Goal: Information Seeking & Learning: Compare options

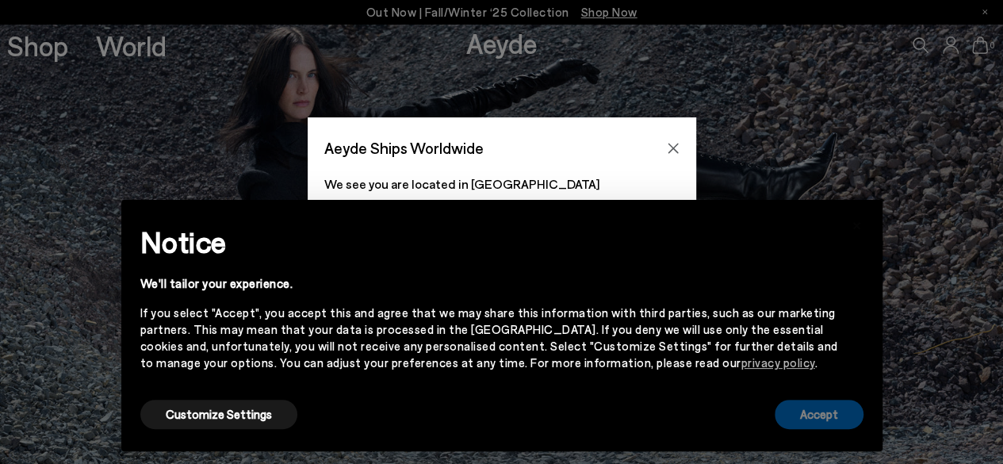
click at [813, 420] on button "Accept" at bounding box center [819, 414] width 89 height 29
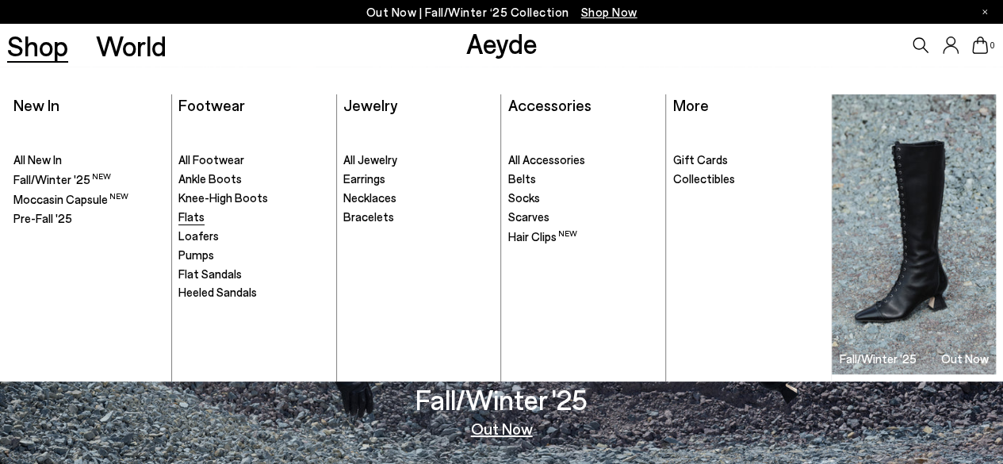
click at [186, 213] on span "Flats" at bounding box center [191, 216] width 26 height 14
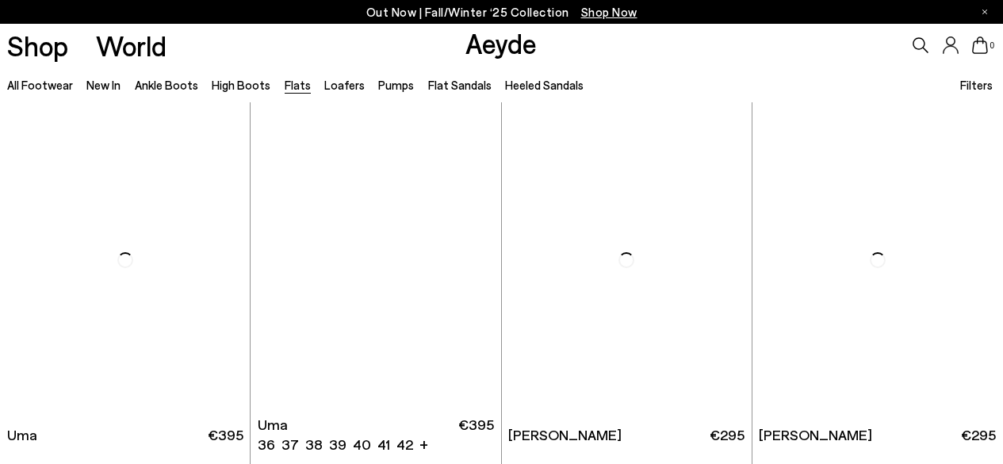
scroll to position [79, 0]
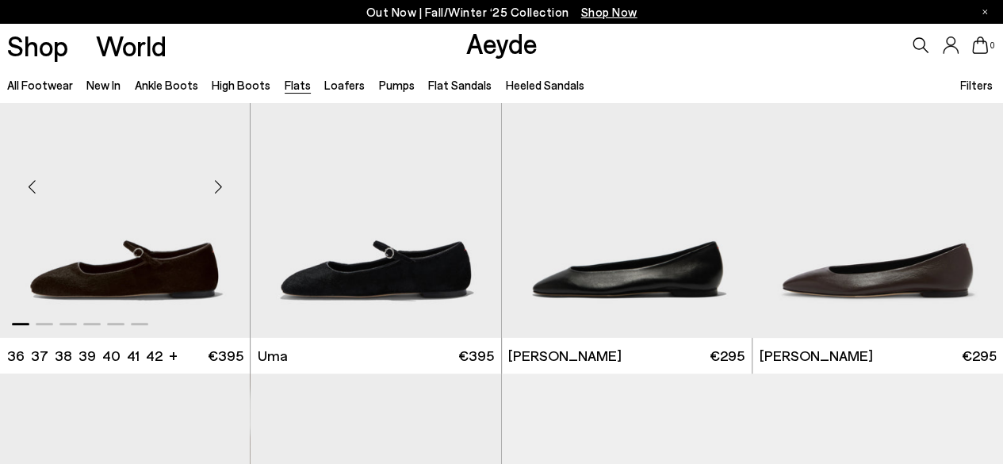
click at [216, 194] on div "Next slide" at bounding box center [218, 187] width 48 height 48
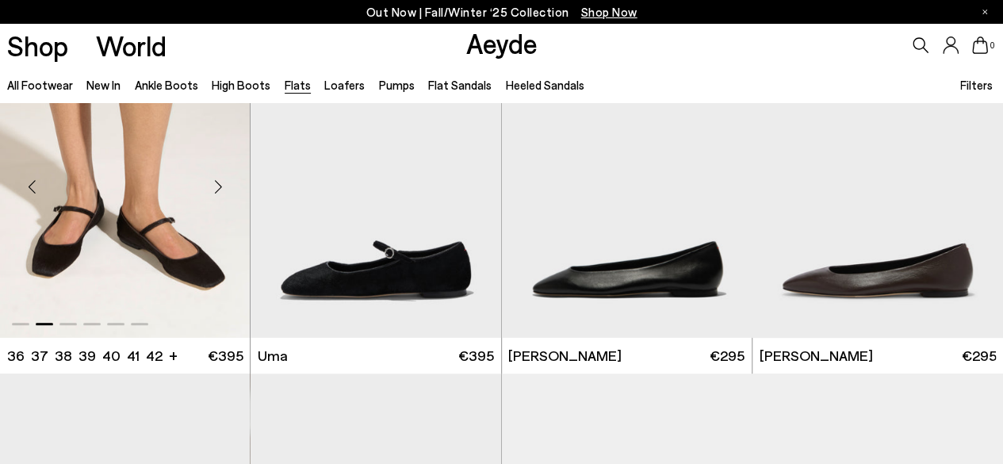
click at [221, 186] on div "Next slide" at bounding box center [218, 187] width 48 height 48
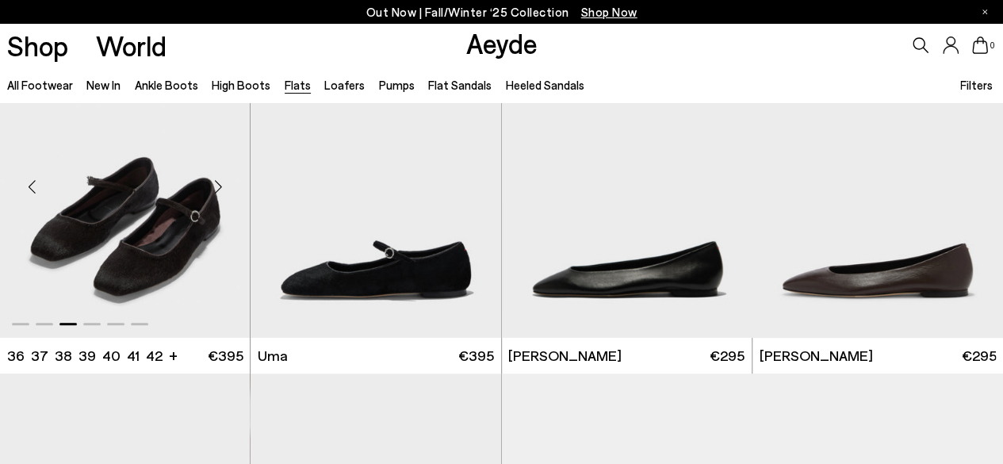
click at [221, 186] on div "Next slide" at bounding box center [218, 187] width 48 height 48
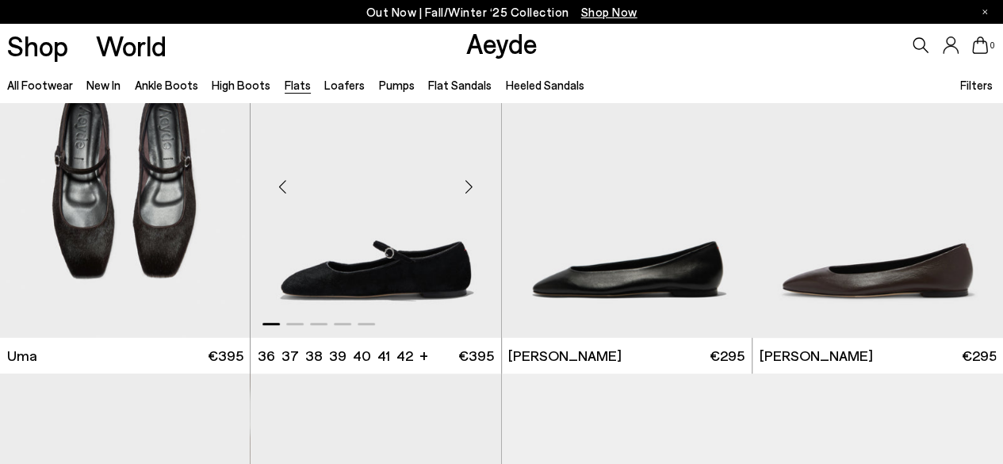
click at [472, 189] on div "Next slide" at bounding box center [470, 187] width 48 height 48
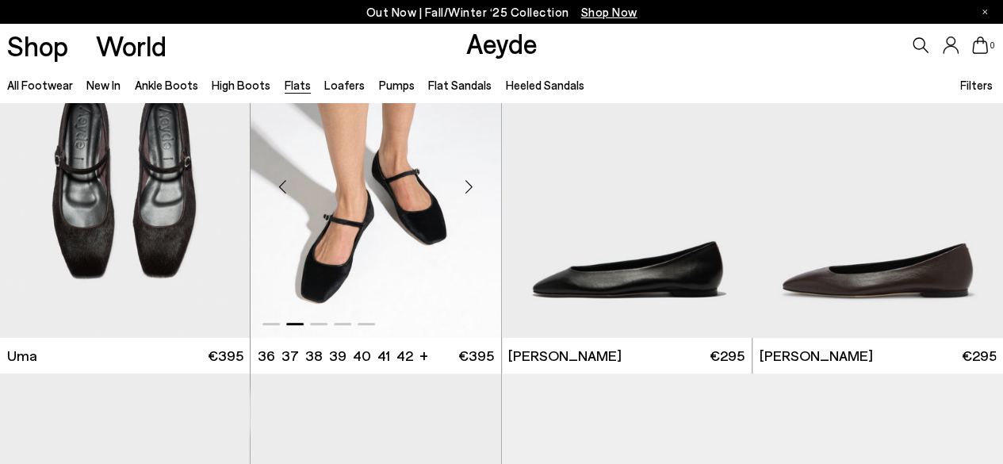
click at [472, 189] on div "Next slide" at bounding box center [470, 187] width 48 height 48
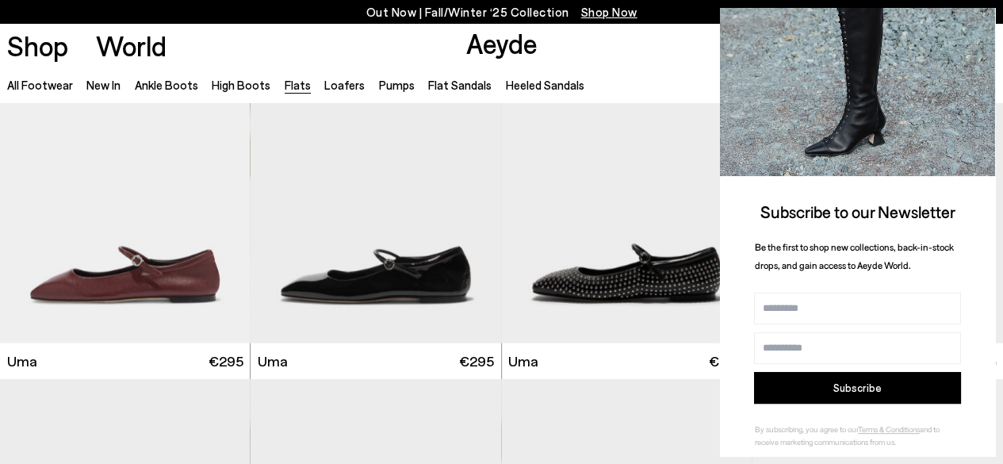
scroll to position [47, 0]
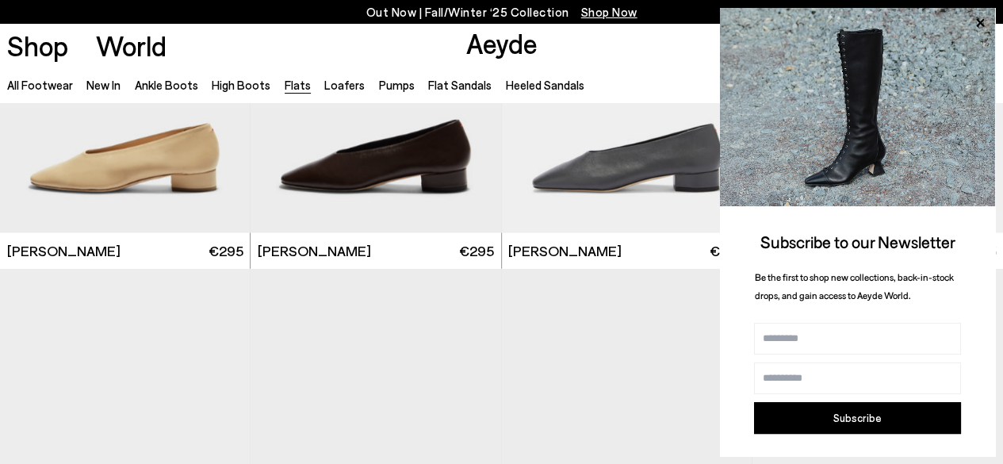
scroll to position [4363, 0]
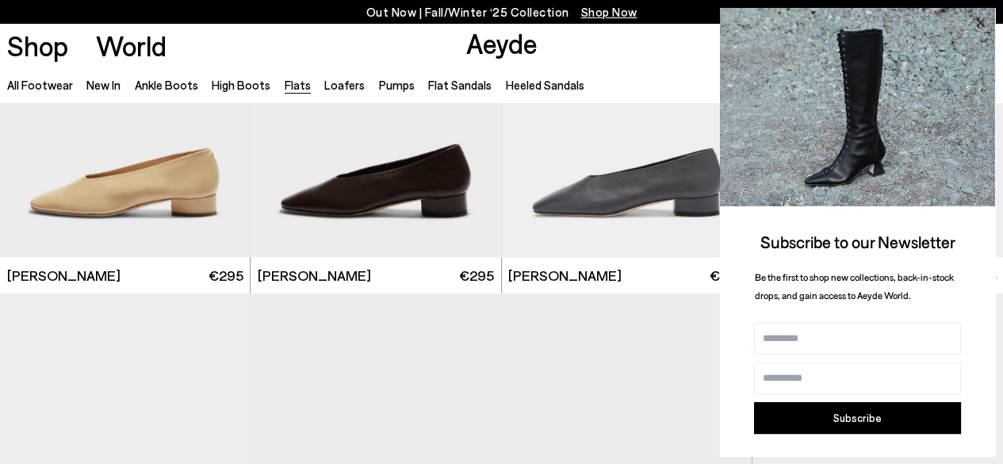
click at [984, 20] on icon at bounding box center [981, 23] width 8 height 8
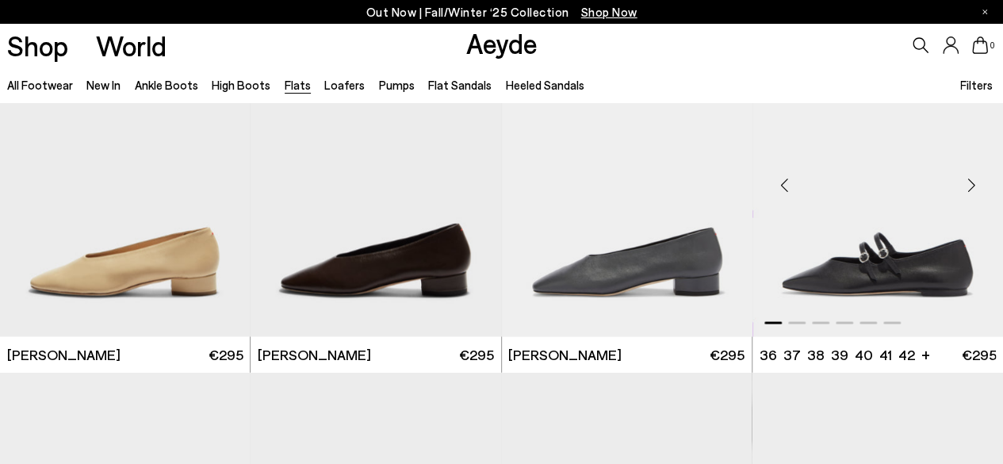
click at [976, 182] on div "Next slide" at bounding box center [972, 186] width 48 height 48
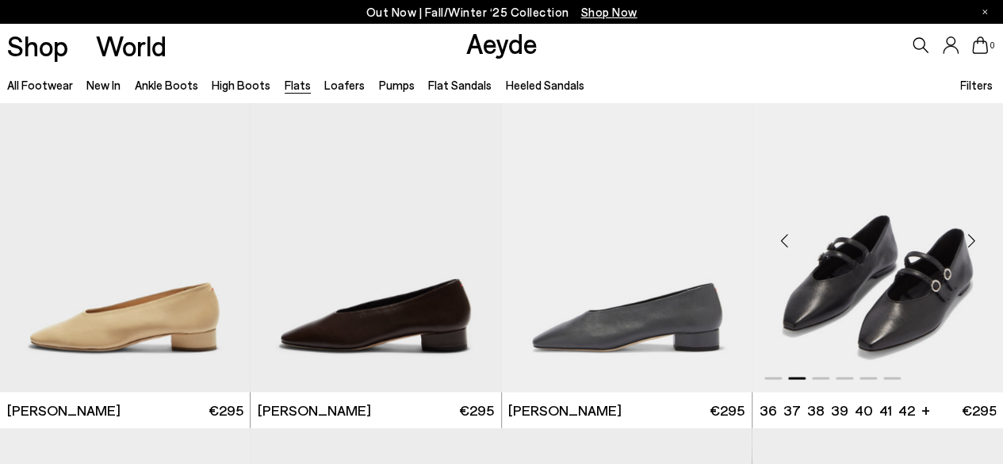
scroll to position [4204, 0]
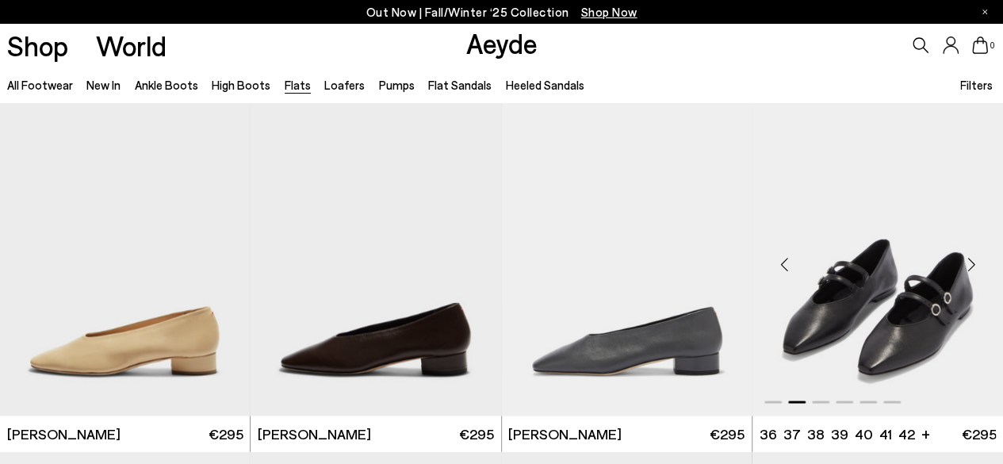
click at [971, 260] on div "Next slide" at bounding box center [972, 265] width 48 height 48
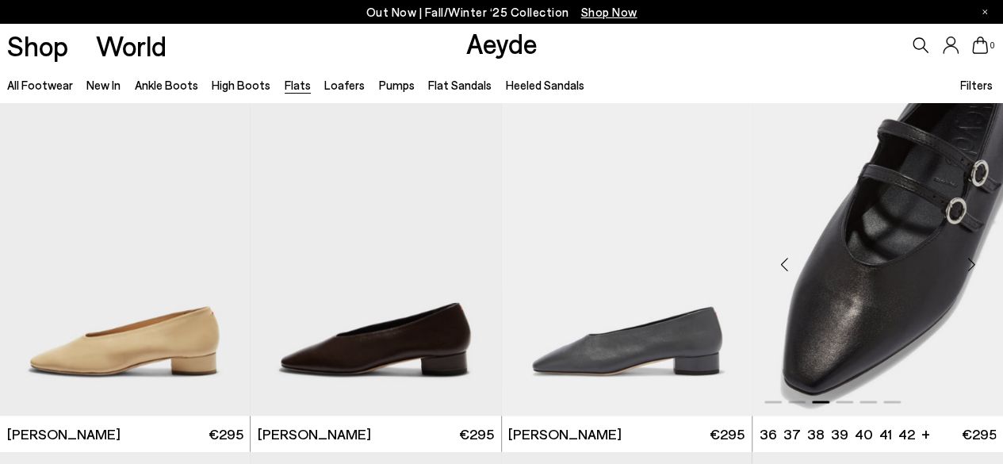
click at [971, 260] on div "Next slide" at bounding box center [972, 265] width 48 height 48
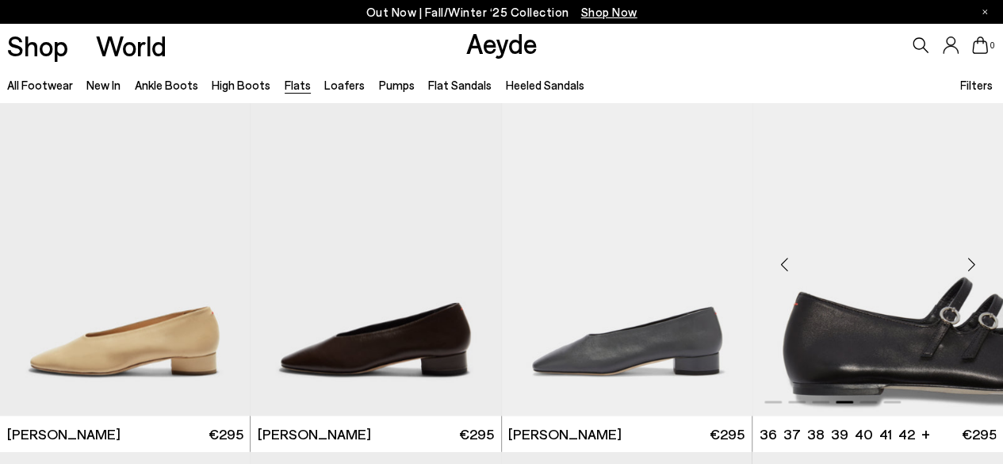
click at [971, 260] on div "Next slide" at bounding box center [972, 265] width 48 height 48
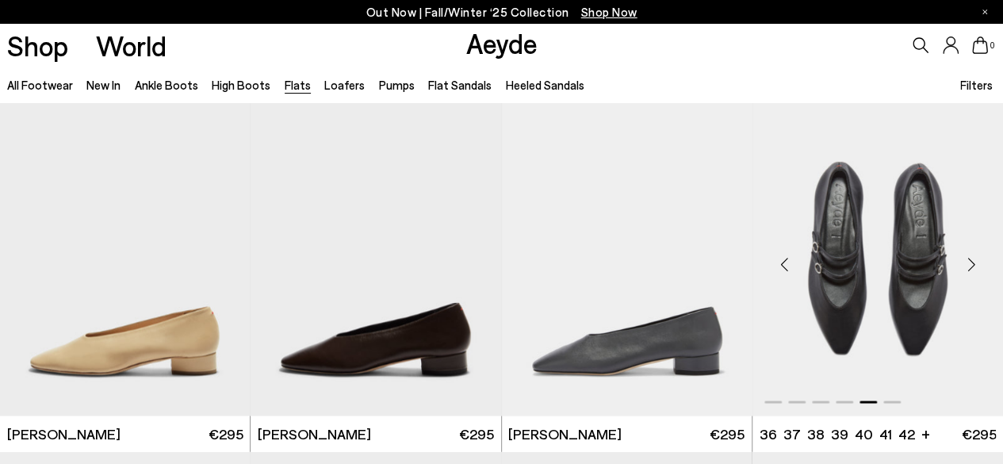
click at [971, 260] on div "Next slide" at bounding box center [972, 265] width 48 height 48
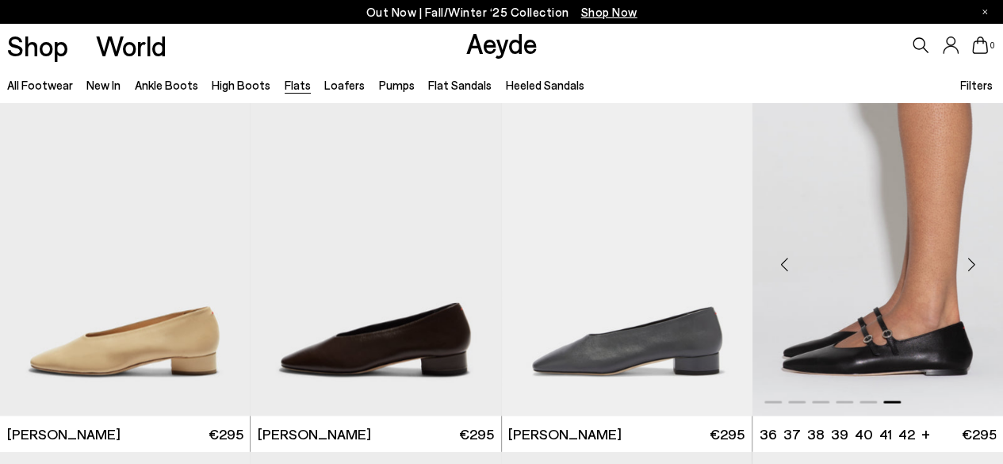
click at [971, 260] on div "Next slide" at bounding box center [972, 265] width 48 height 48
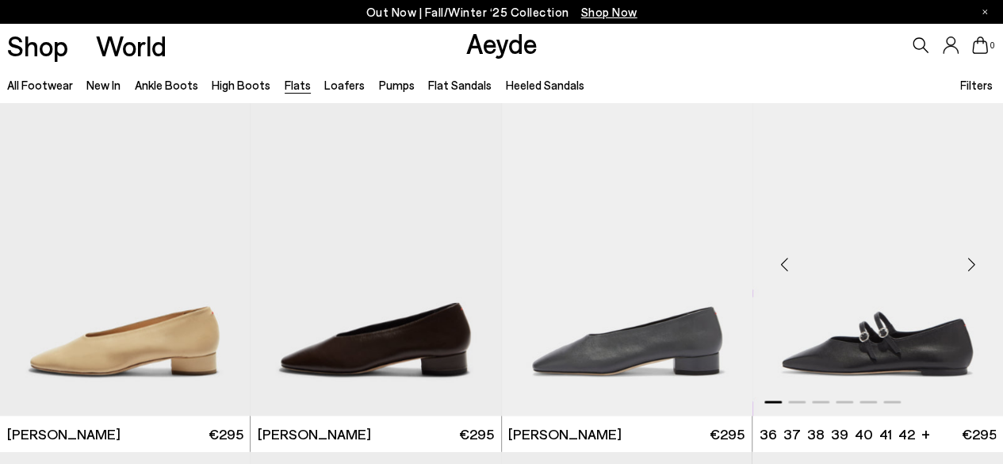
click at [971, 260] on div "Next slide" at bounding box center [972, 265] width 48 height 48
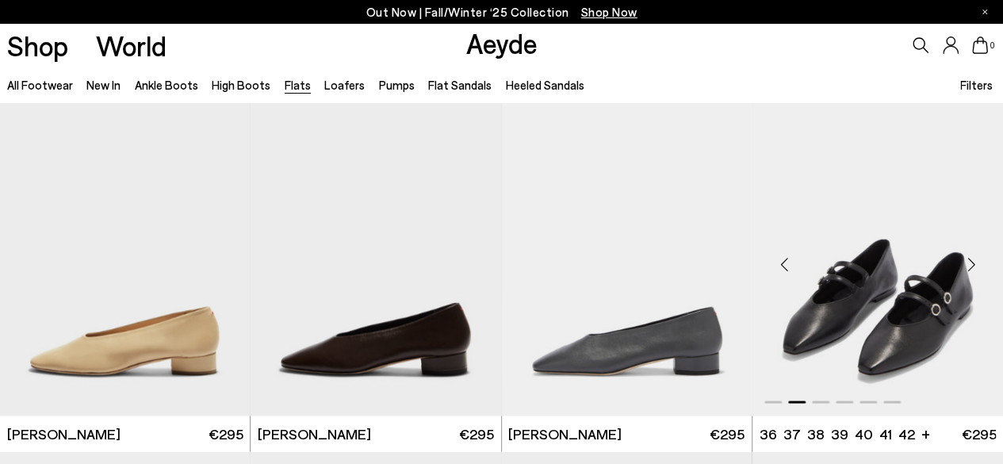
click at [971, 260] on div "Next slide" at bounding box center [972, 265] width 48 height 48
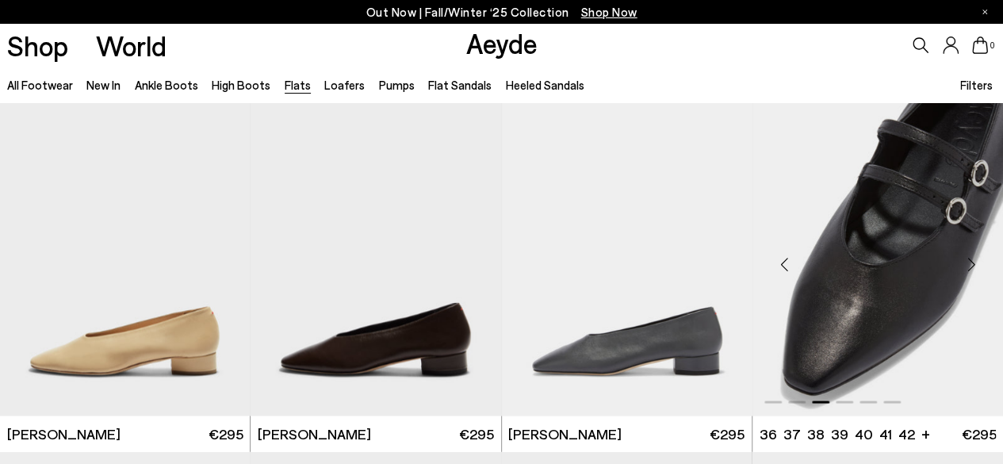
click at [971, 260] on div "Next slide" at bounding box center [972, 265] width 48 height 48
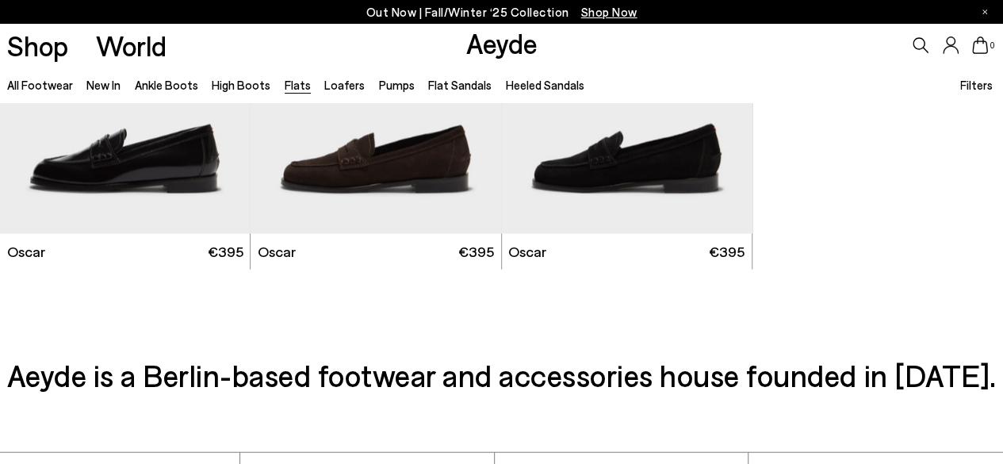
scroll to position [7615, 0]
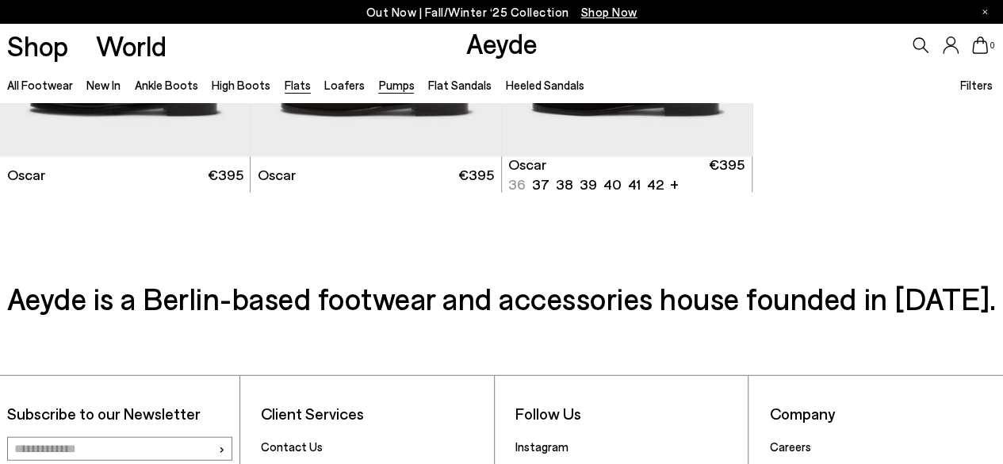
click at [382, 83] on link "Pumps" at bounding box center [396, 85] width 36 height 14
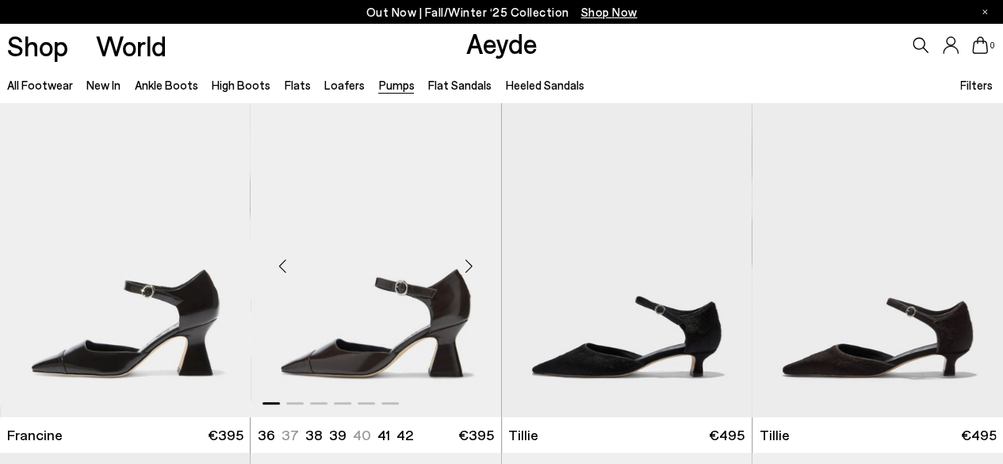
scroll to position [79, 0]
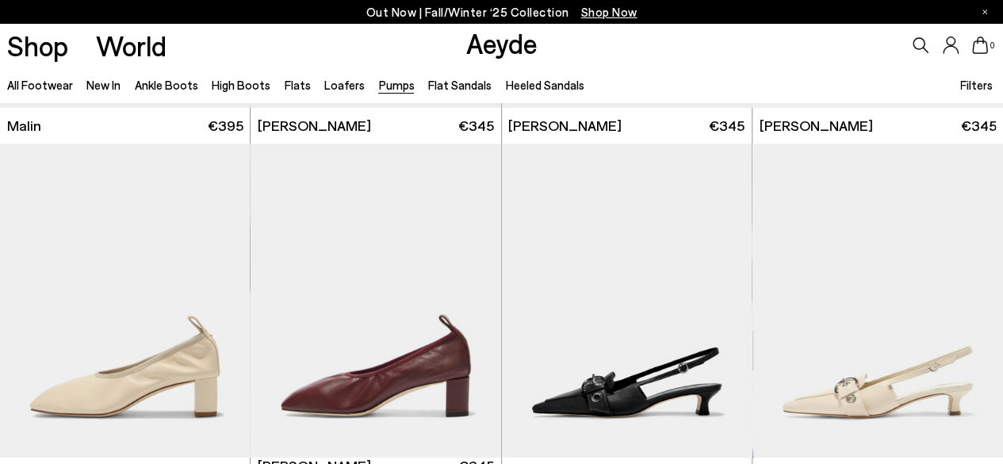
scroll to position [2856, 0]
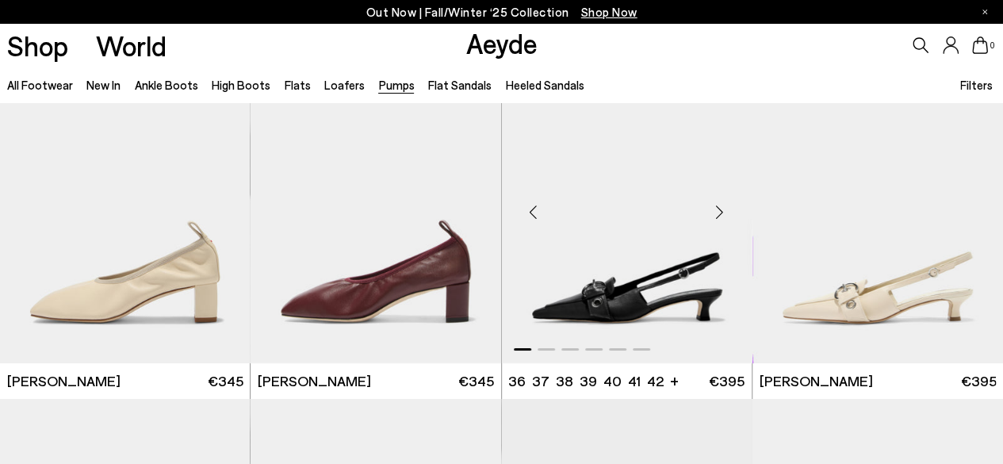
click at [719, 213] on div "Next slide" at bounding box center [720, 213] width 48 height 48
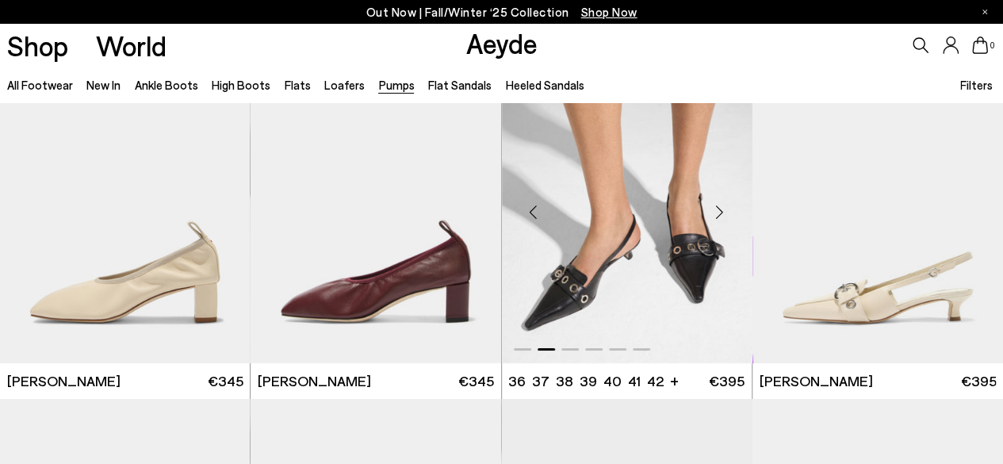
click at [719, 213] on div "Next slide" at bounding box center [720, 213] width 48 height 48
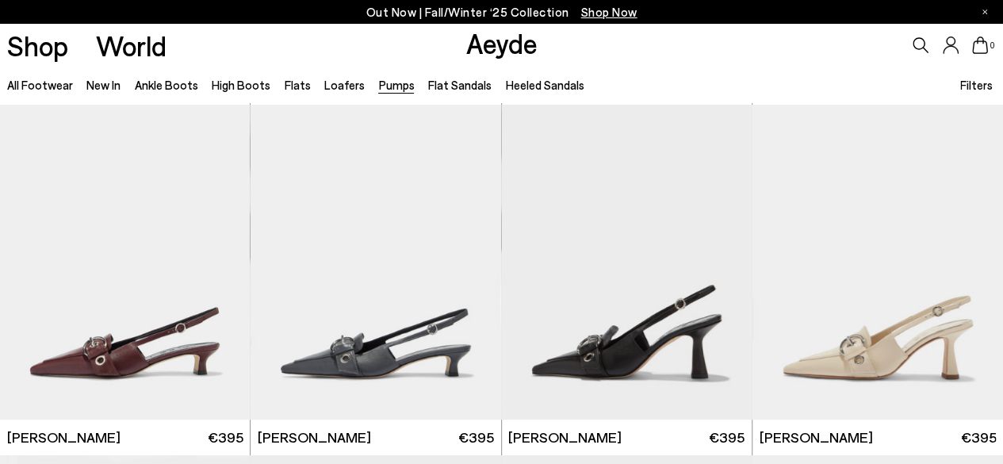
scroll to position [3173, 0]
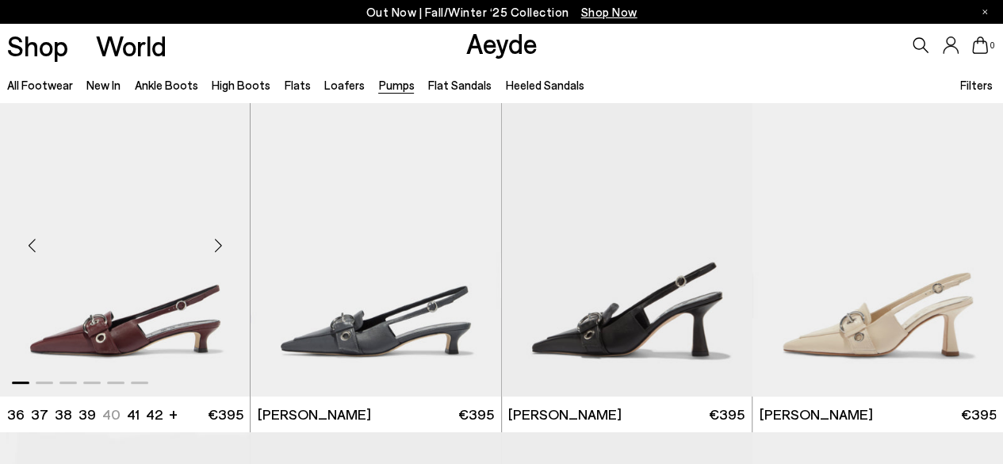
click at [221, 241] on div "Next slide" at bounding box center [218, 245] width 48 height 48
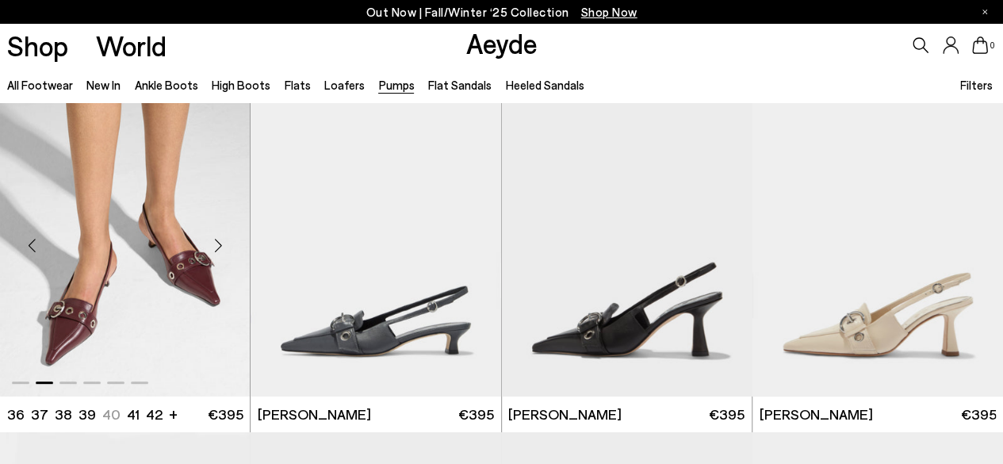
click at [221, 241] on div "Next slide" at bounding box center [218, 245] width 48 height 48
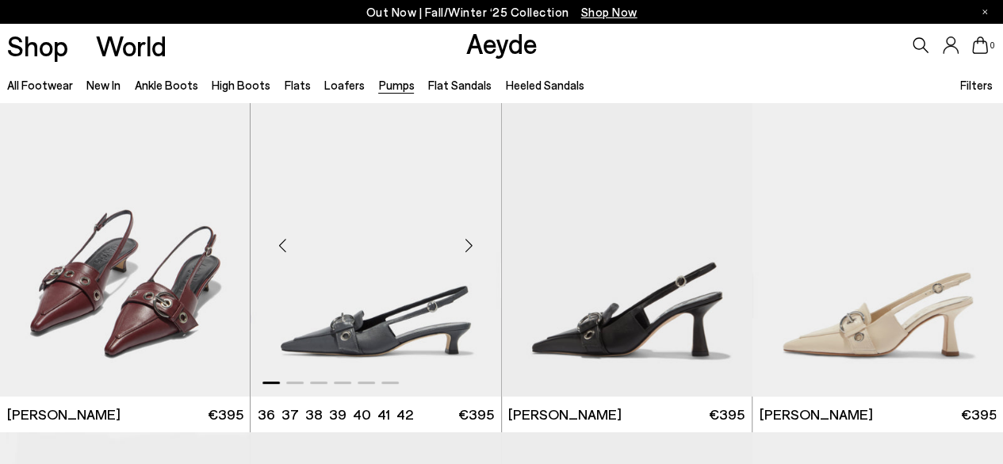
click at [471, 244] on div "Next slide" at bounding box center [470, 245] width 48 height 48
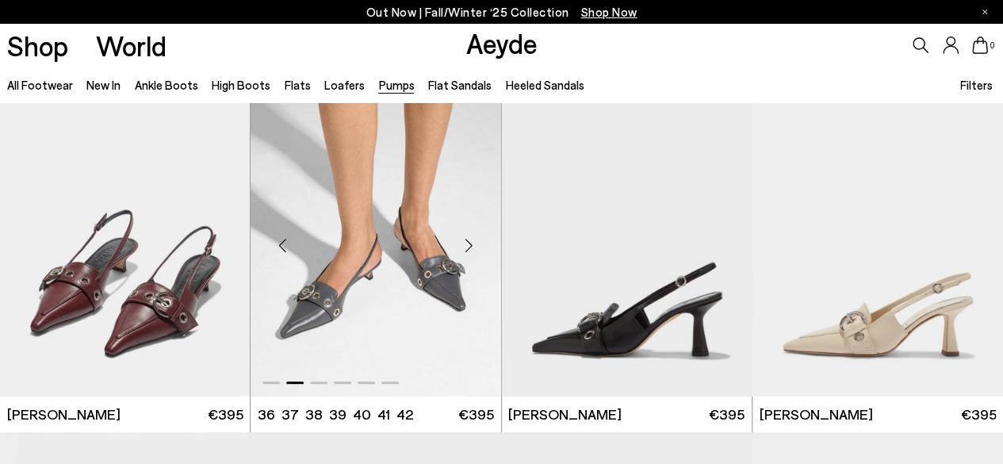
click at [471, 244] on div "Next slide" at bounding box center [470, 245] width 48 height 48
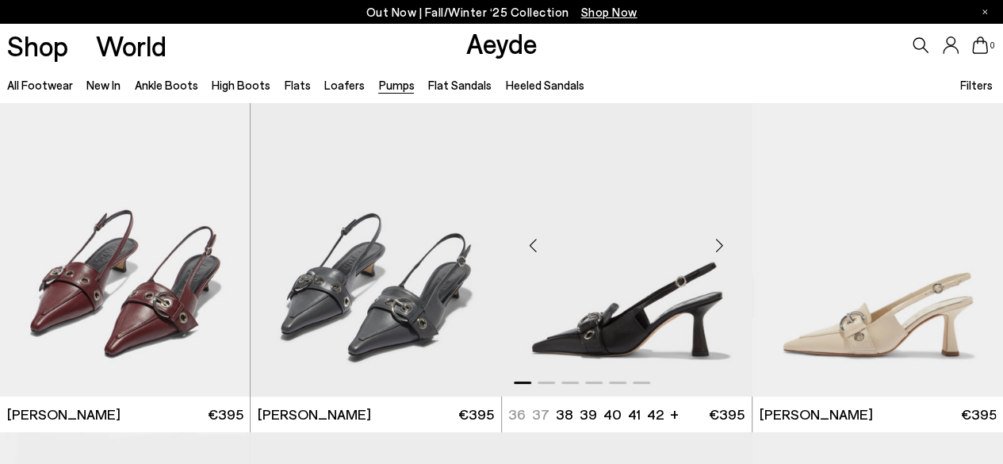
click at [725, 240] on div "Next slide" at bounding box center [720, 245] width 48 height 48
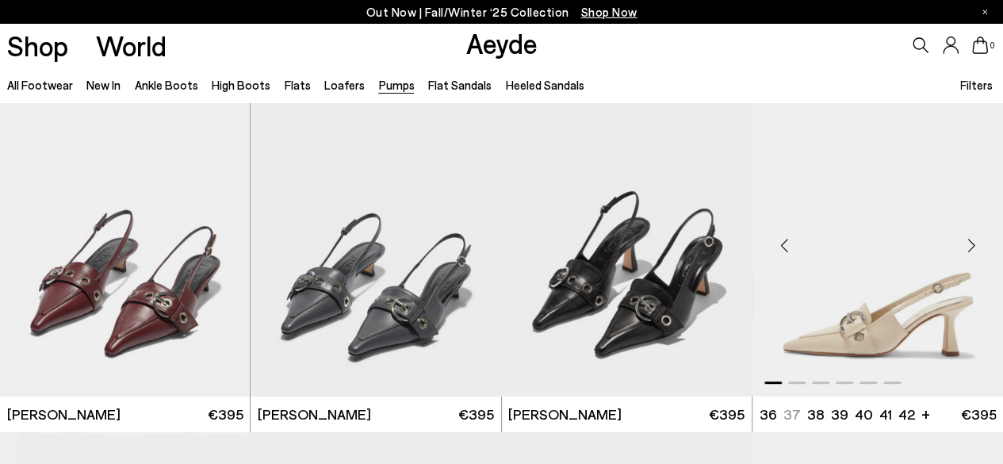
click at [977, 240] on div "Next slide" at bounding box center [972, 245] width 48 height 48
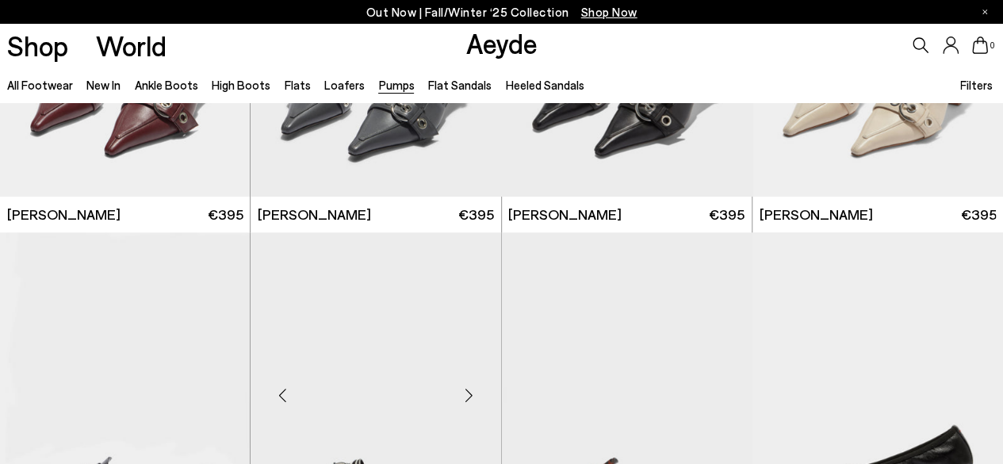
scroll to position [3490, 0]
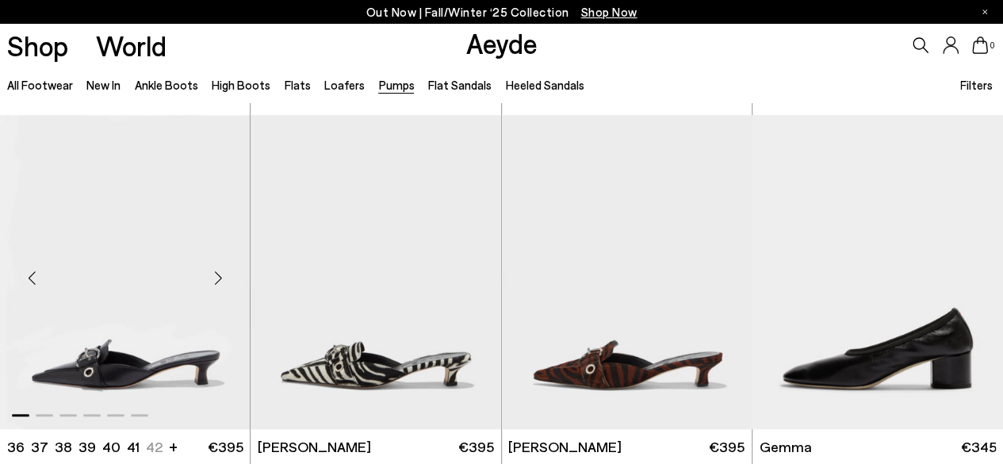
click at [213, 274] on div "Next slide" at bounding box center [218, 279] width 48 height 48
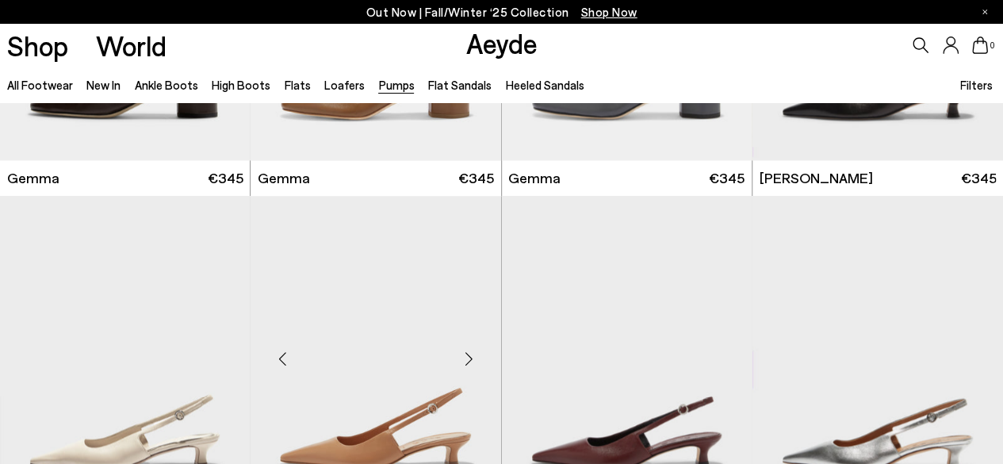
scroll to position [3966, 0]
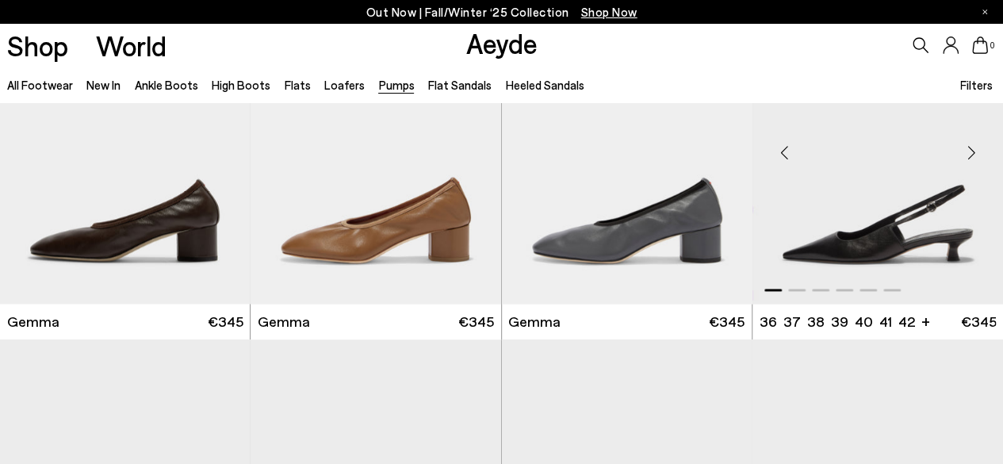
click at [966, 148] on div "Next slide" at bounding box center [972, 153] width 48 height 48
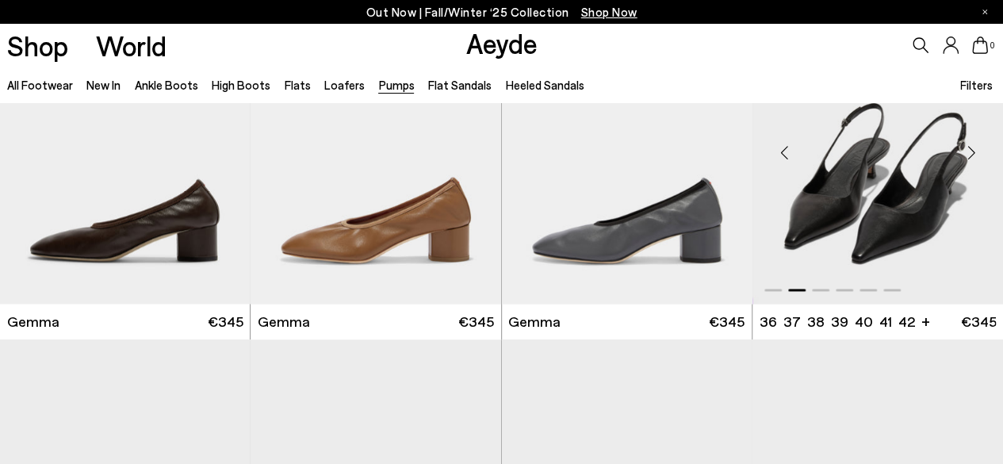
click at [966, 148] on div "Next slide" at bounding box center [972, 153] width 48 height 48
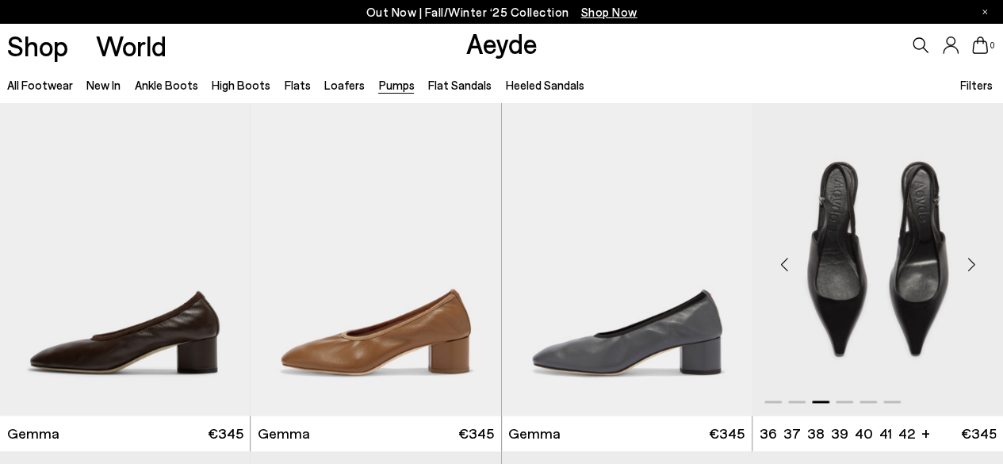
scroll to position [3887, 0]
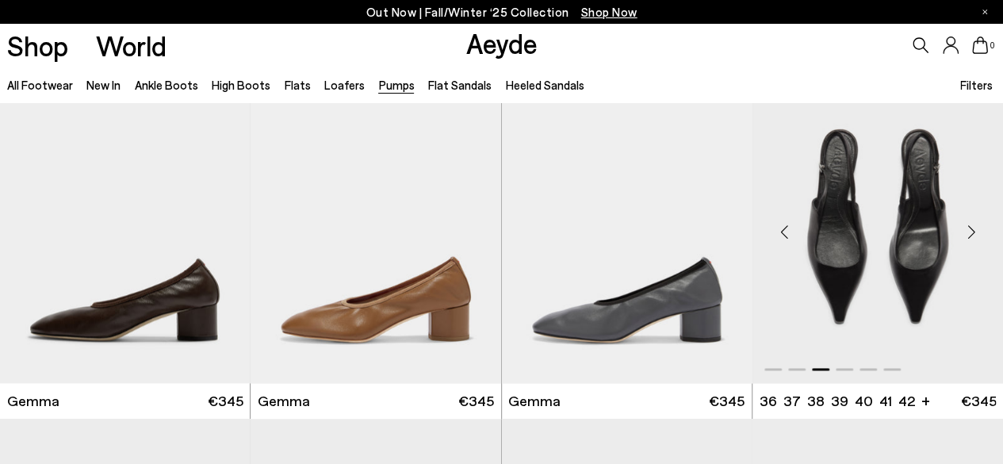
click at [971, 226] on div "Next slide" at bounding box center [972, 232] width 48 height 48
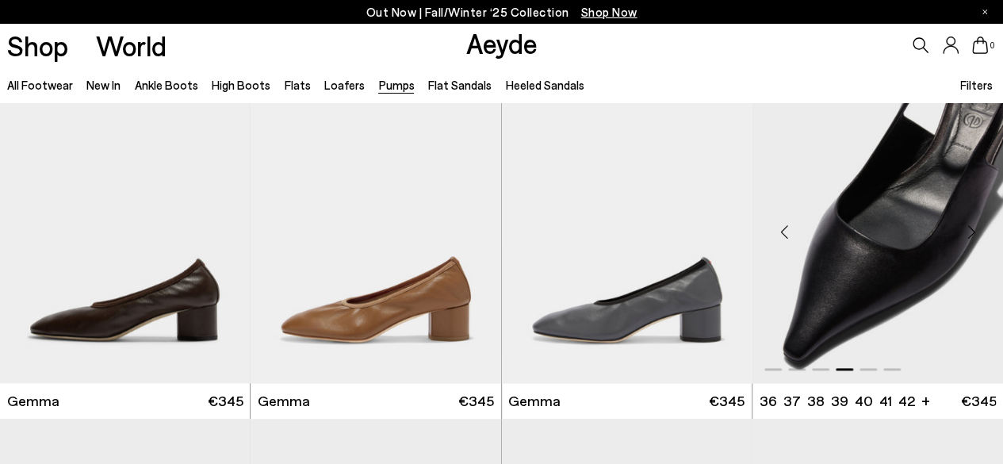
click at [969, 232] on div "Next slide" at bounding box center [972, 232] width 48 height 48
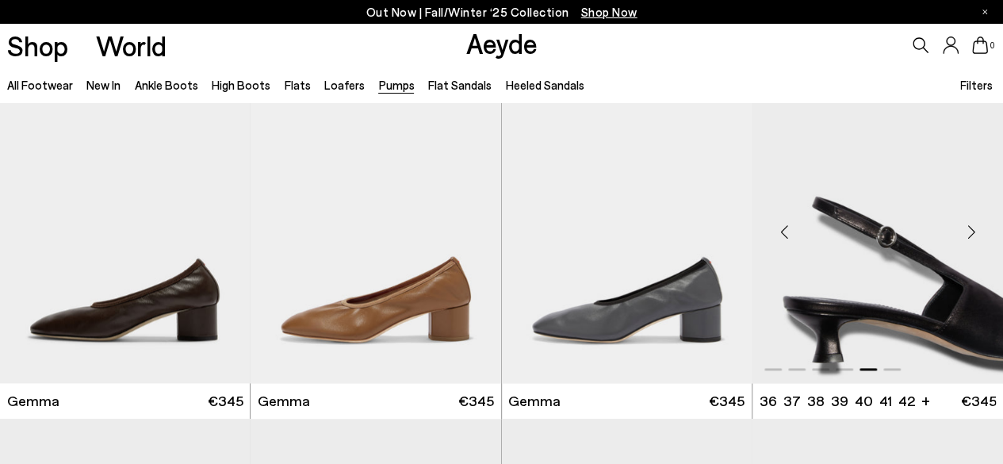
click at [969, 232] on div "Next slide" at bounding box center [972, 232] width 48 height 48
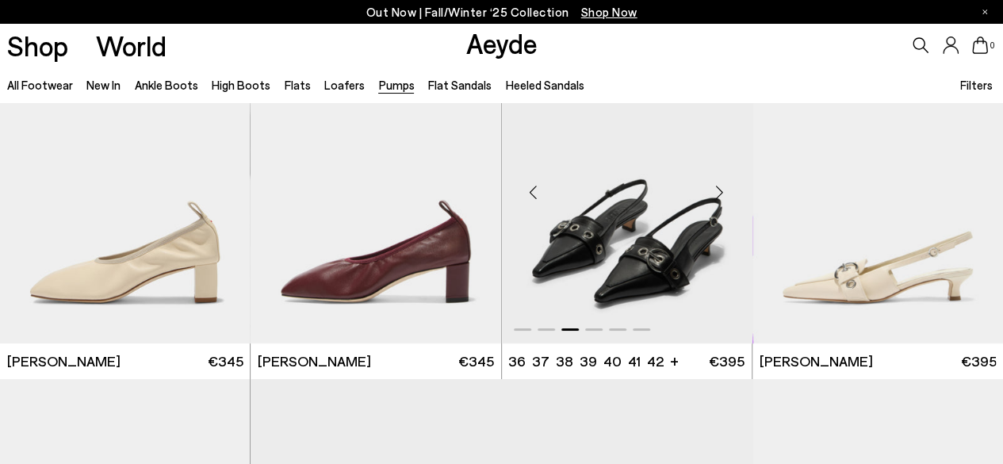
scroll to position [2935, 0]
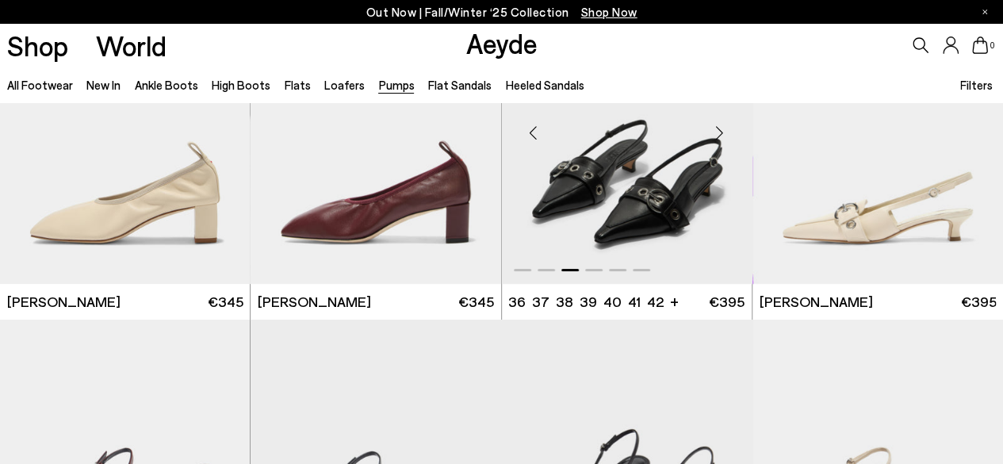
click at [724, 136] on div "Next slide" at bounding box center [720, 133] width 48 height 48
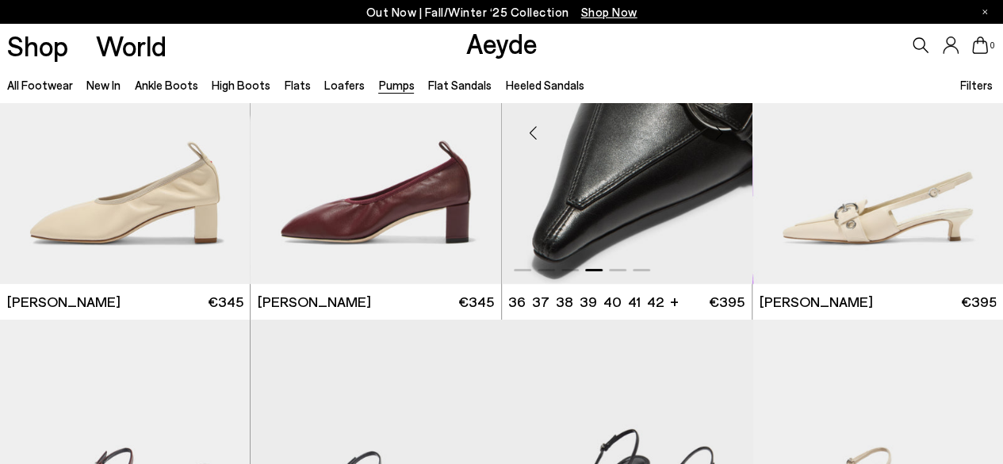
click at [724, 136] on div "Next slide" at bounding box center [720, 133] width 48 height 48
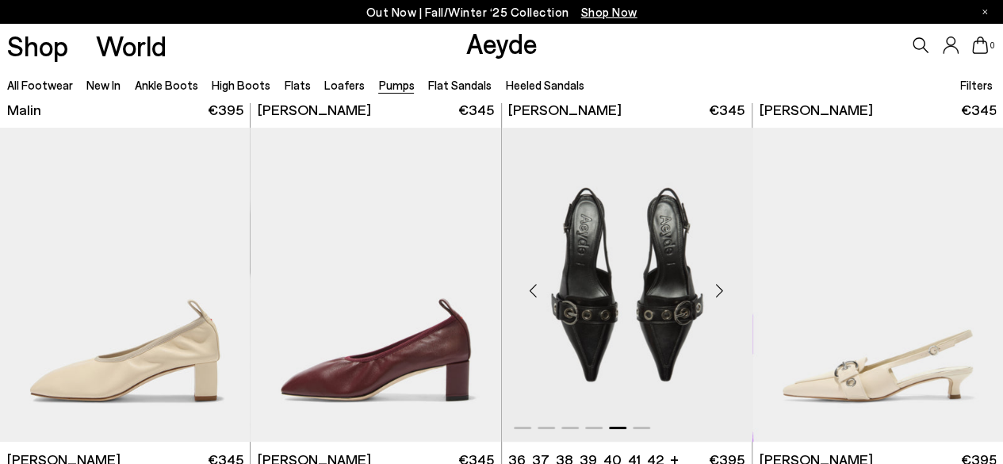
scroll to position [2776, 0]
click at [725, 291] on div "Next slide" at bounding box center [720, 292] width 48 height 48
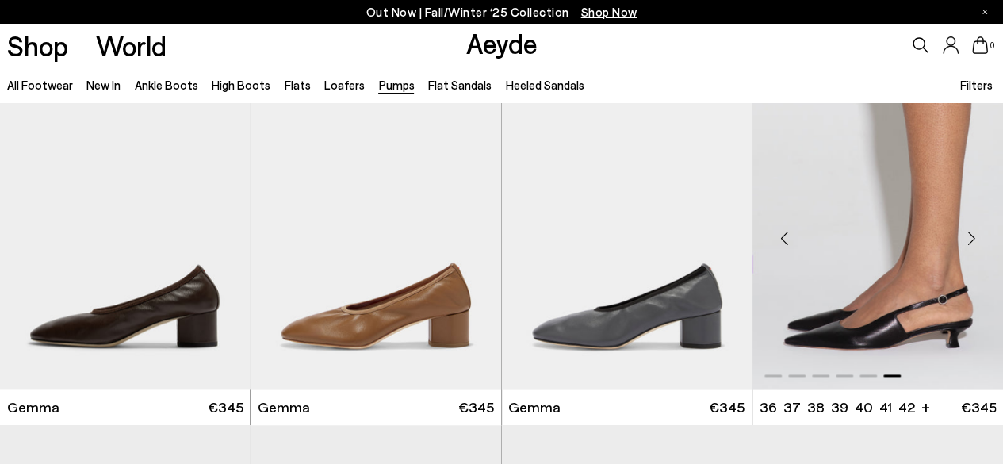
scroll to position [3887, 0]
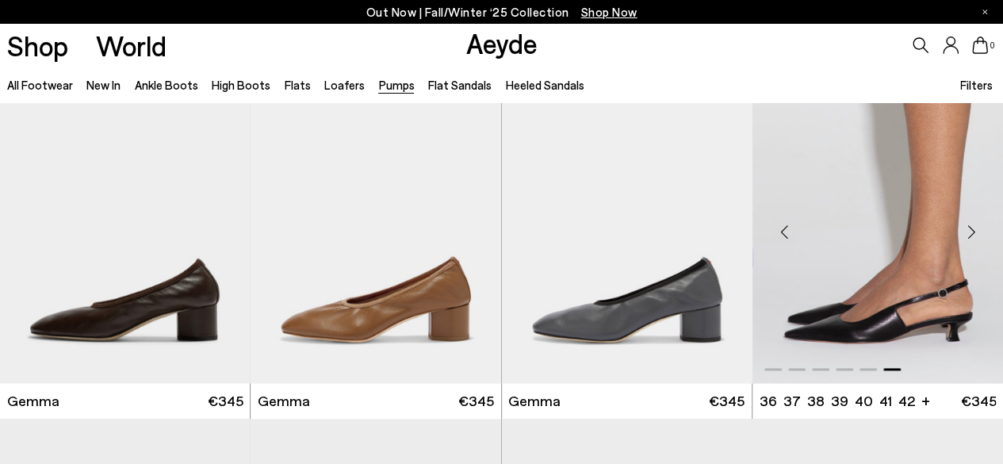
click at [974, 231] on div "Next slide" at bounding box center [972, 232] width 48 height 48
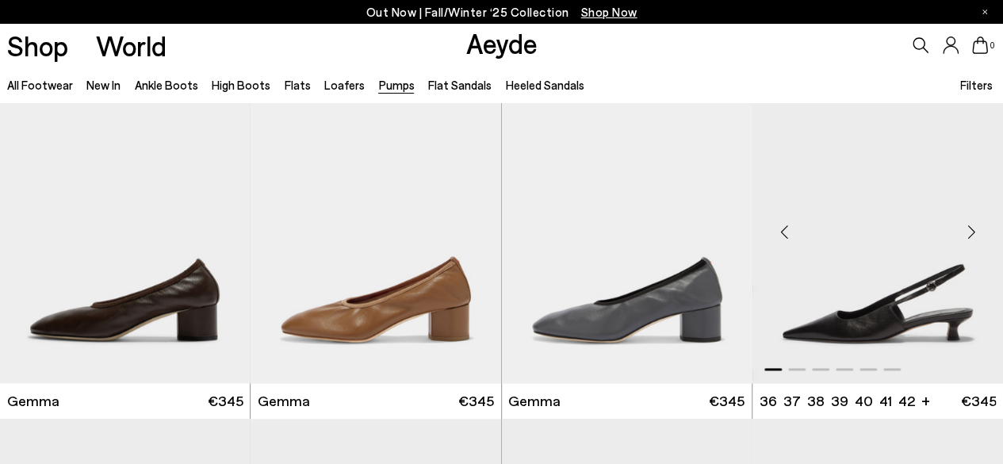
click at [973, 230] on div "Next slide" at bounding box center [972, 232] width 48 height 48
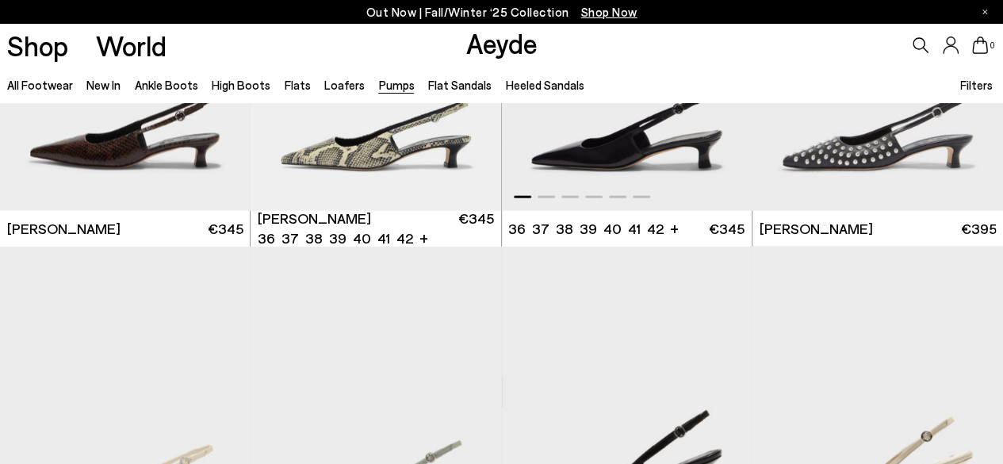
scroll to position [4601, 0]
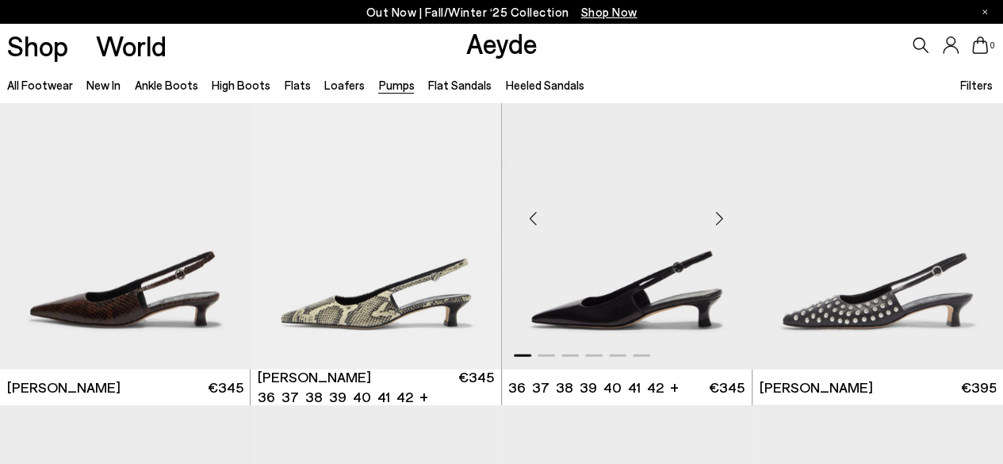
click at [717, 216] on div "Next slide" at bounding box center [720, 218] width 48 height 48
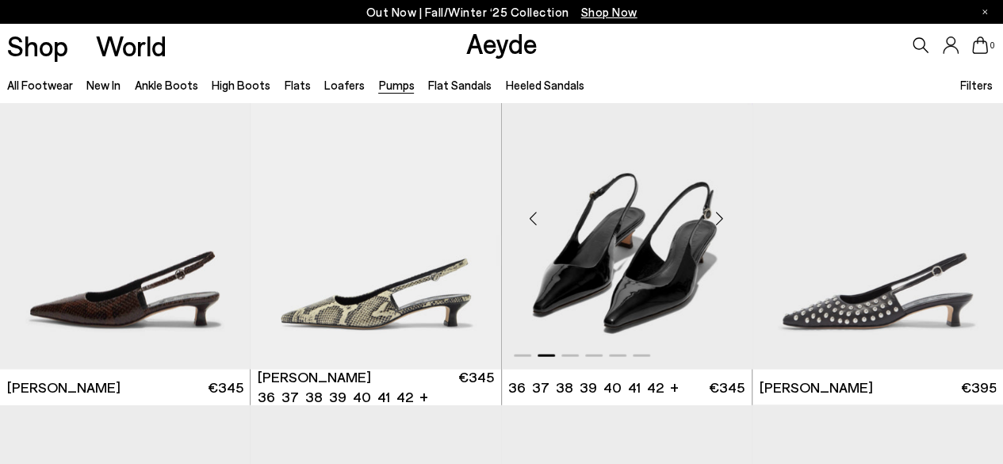
click at [719, 221] on div "Next slide" at bounding box center [720, 218] width 48 height 48
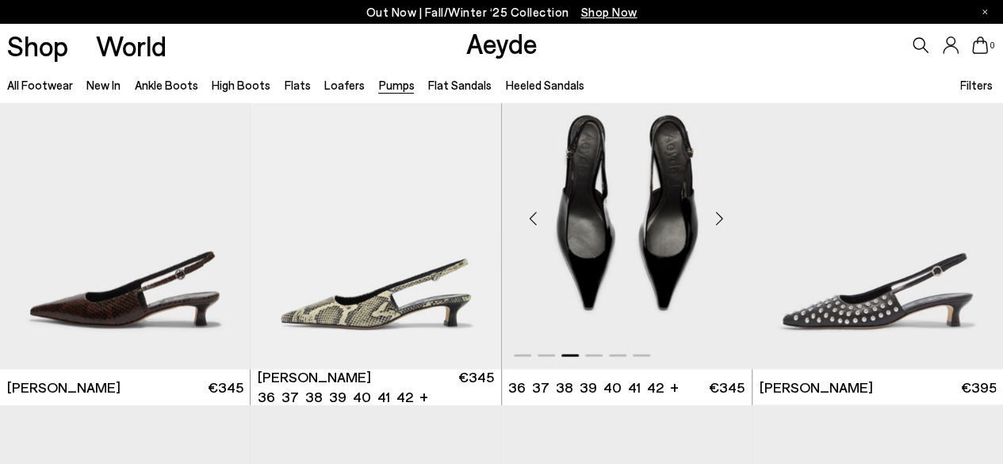
click at [719, 221] on div "Next slide" at bounding box center [720, 218] width 48 height 48
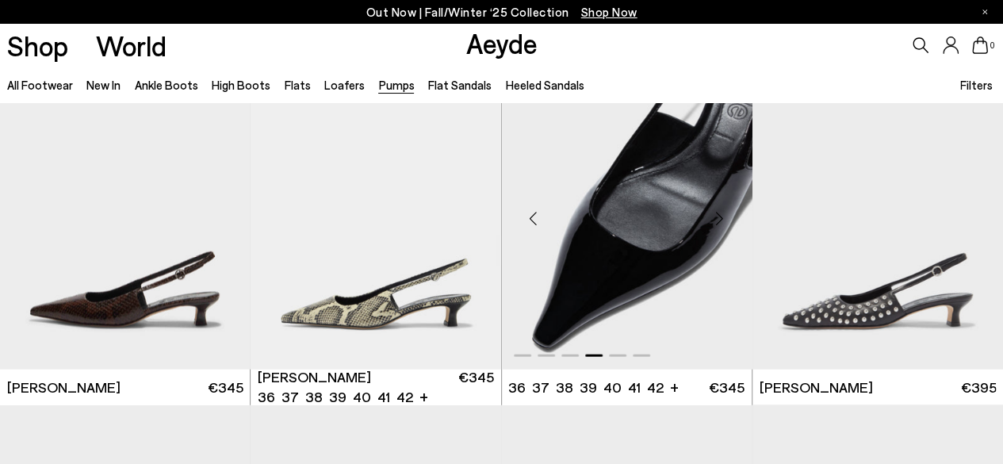
click at [719, 221] on div "Next slide" at bounding box center [720, 218] width 48 height 48
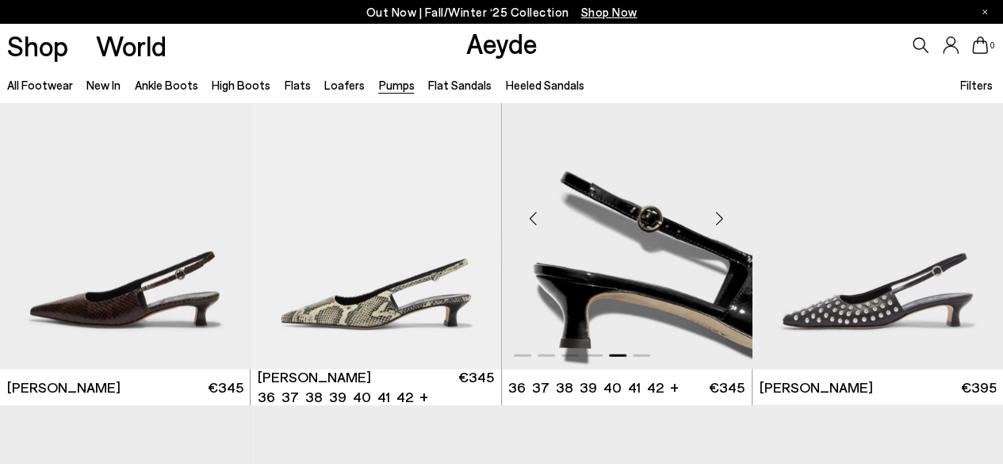
click at [719, 221] on div "Next slide" at bounding box center [720, 218] width 48 height 48
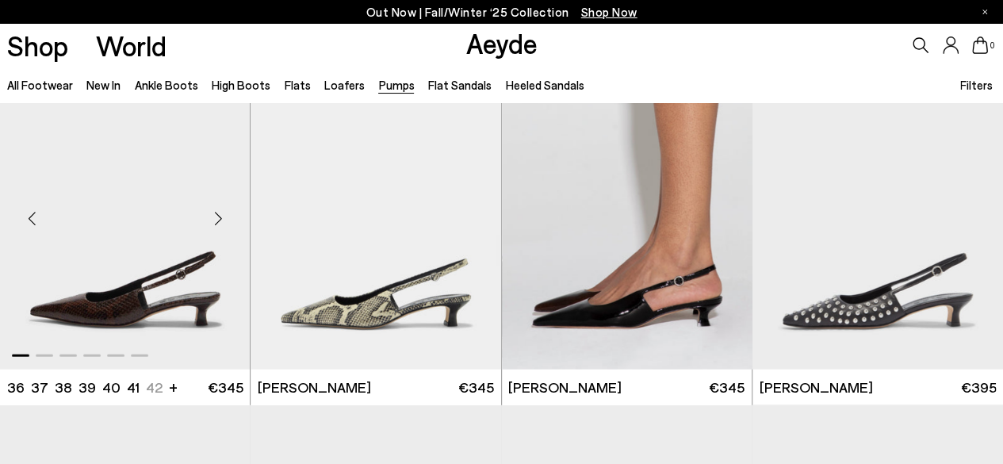
click at [210, 223] on div "Next slide" at bounding box center [218, 218] width 48 height 48
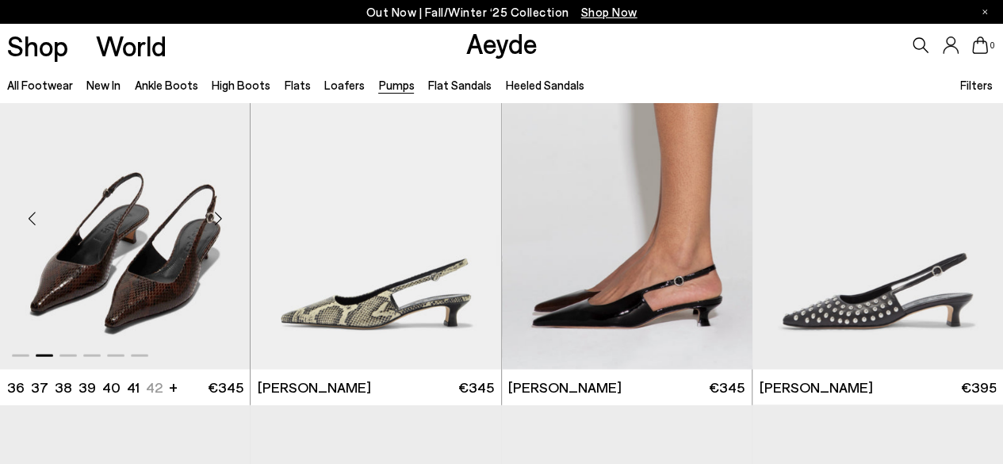
click at [210, 223] on div "Next slide" at bounding box center [218, 218] width 48 height 48
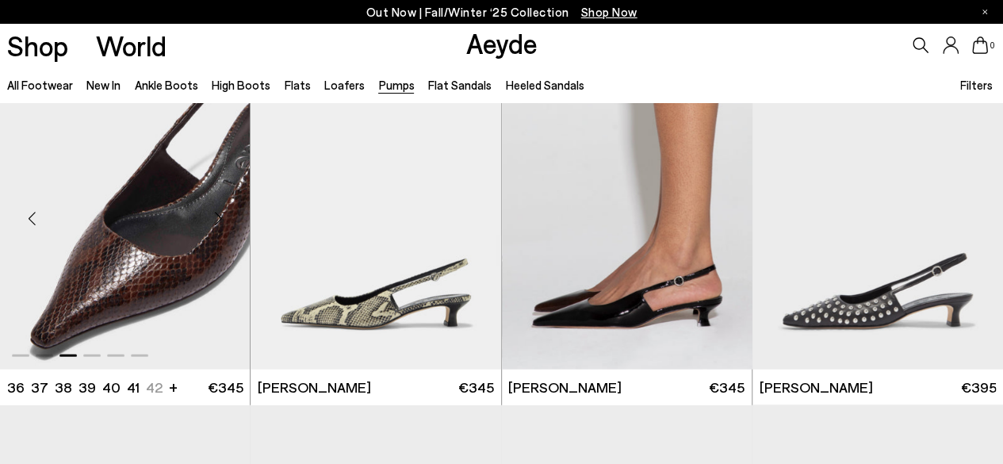
click at [210, 223] on div "Next slide" at bounding box center [218, 218] width 48 height 48
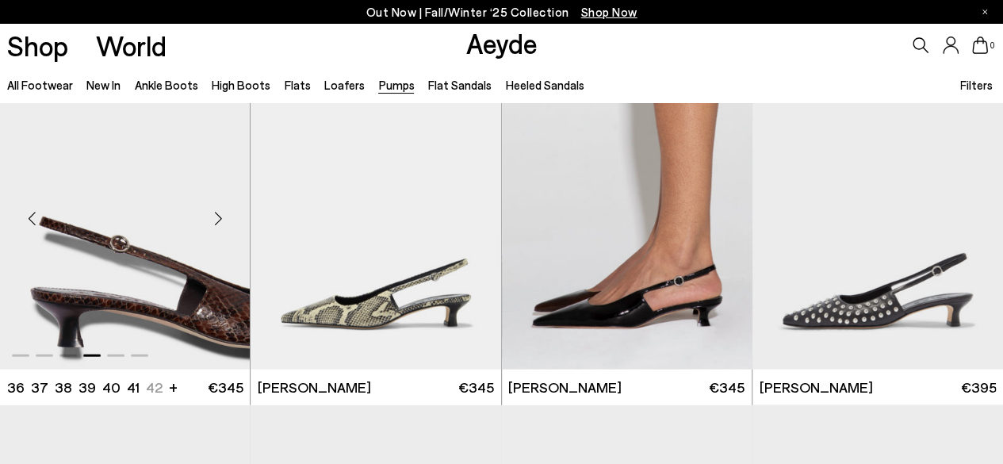
click at [211, 221] on div "Next slide" at bounding box center [218, 218] width 48 height 48
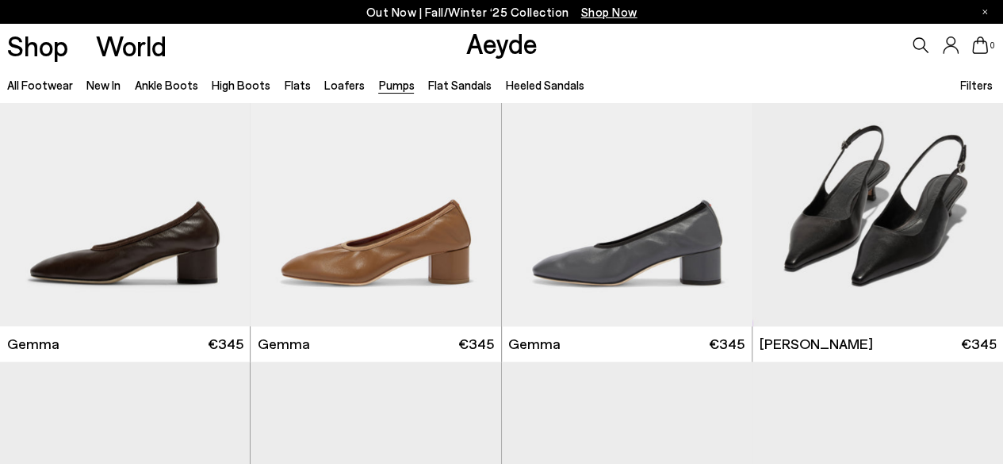
scroll to position [3966, 0]
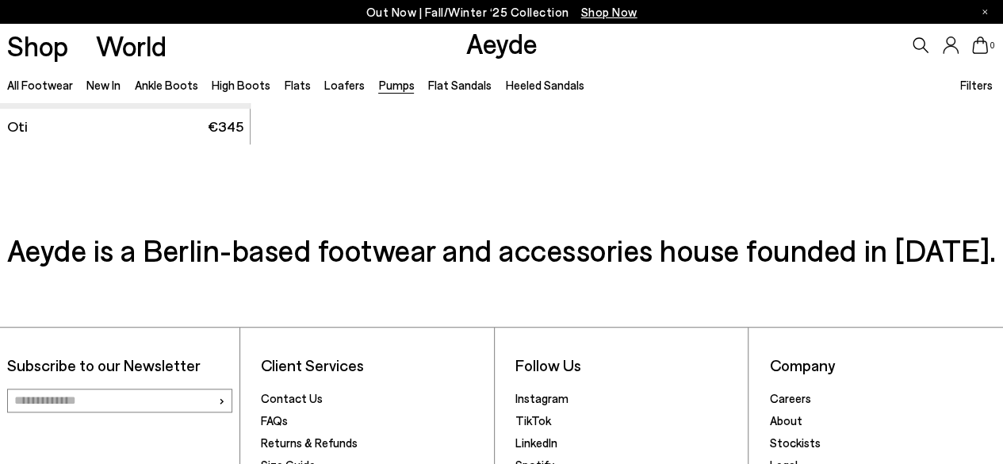
scroll to position [6584, 0]
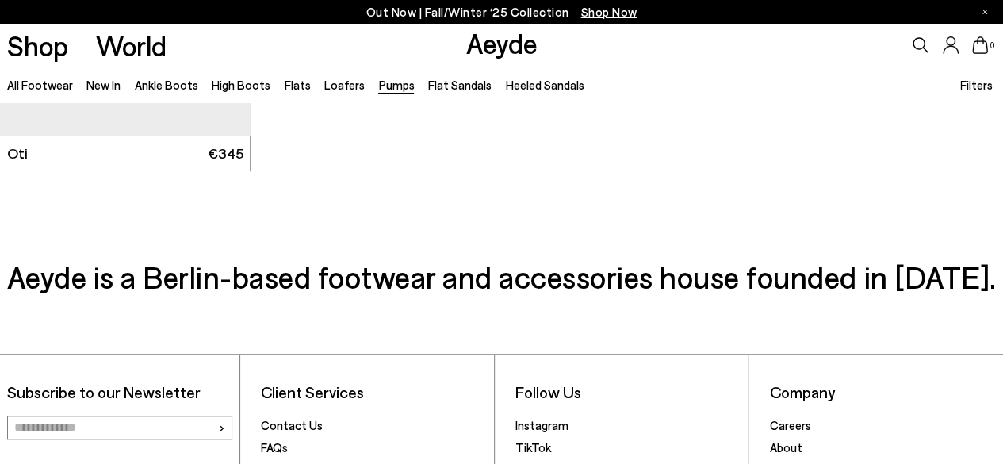
drag, startPoint x: 667, startPoint y: 274, endPoint x: 673, endPoint y: 131, distance: 143.7
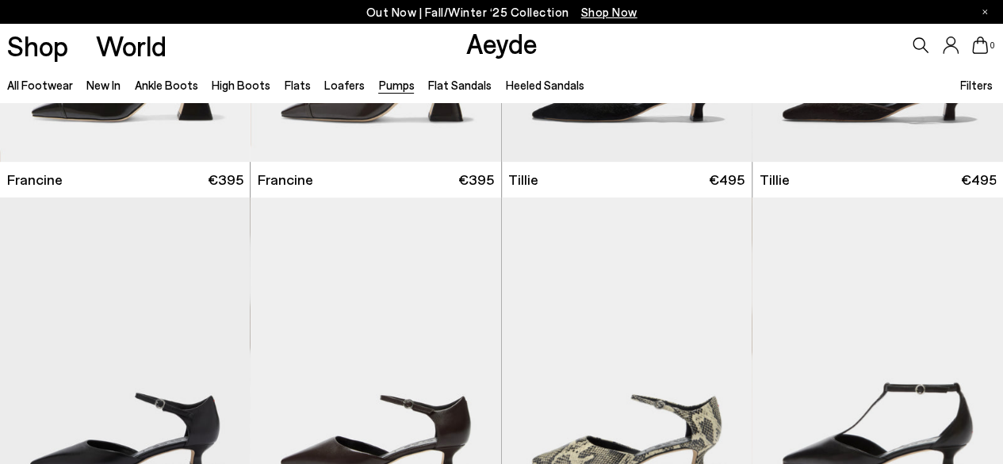
scroll to position [168, 0]
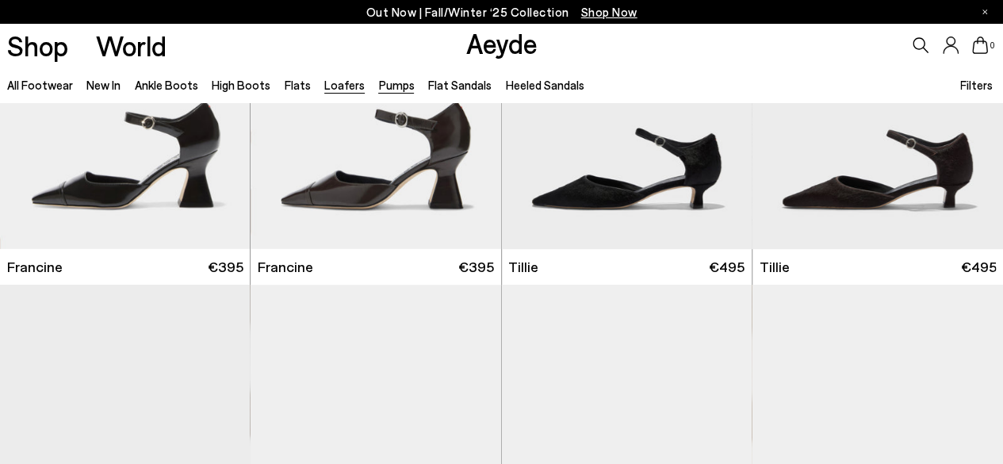
click at [325, 86] on link "Loafers" at bounding box center [344, 85] width 40 height 14
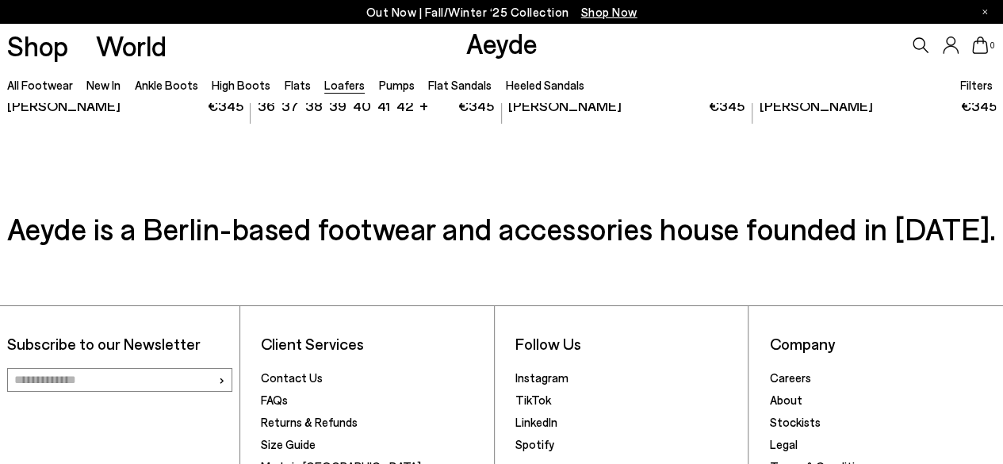
scroll to position [2681, 0]
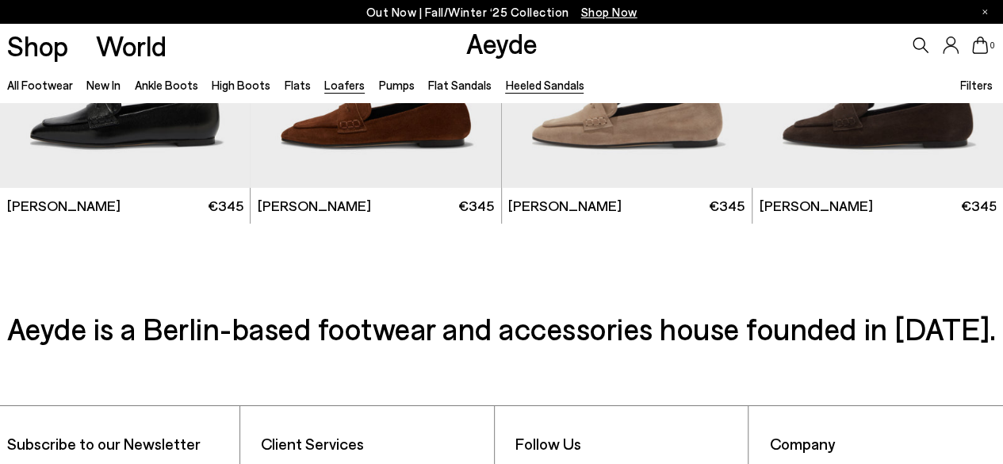
click at [532, 85] on link "Heeled Sandals" at bounding box center [544, 85] width 79 height 14
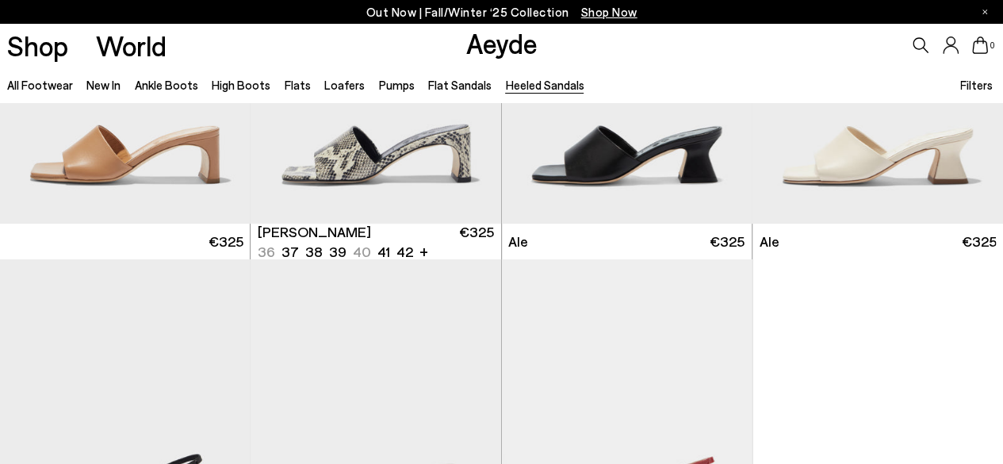
scroll to position [2984, 0]
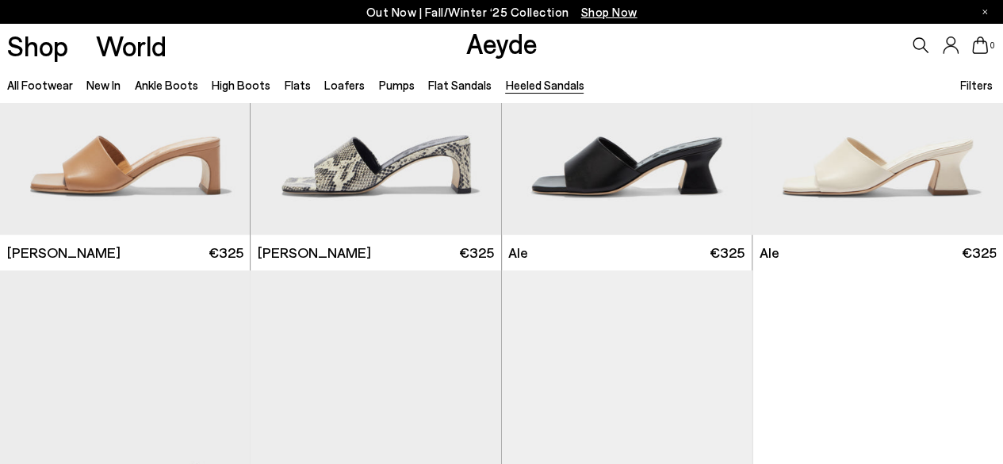
click at [79, 88] on ul "All Footwear New In Ankle Boots High Boots Flats Loafers Pumps Flat Sandals Hee…" at bounding box center [302, 85] width 591 height 36
click at [97, 82] on link "New In" at bounding box center [103, 85] width 34 height 14
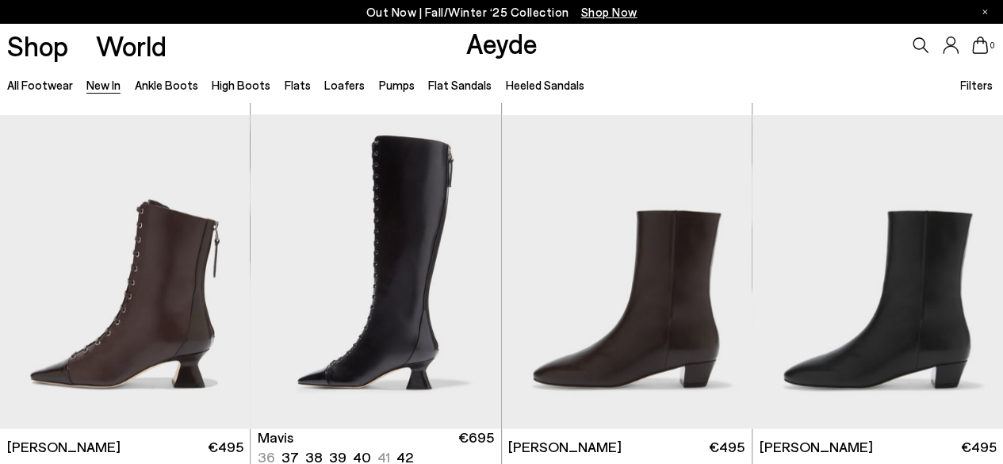
scroll to position [1745, 0]
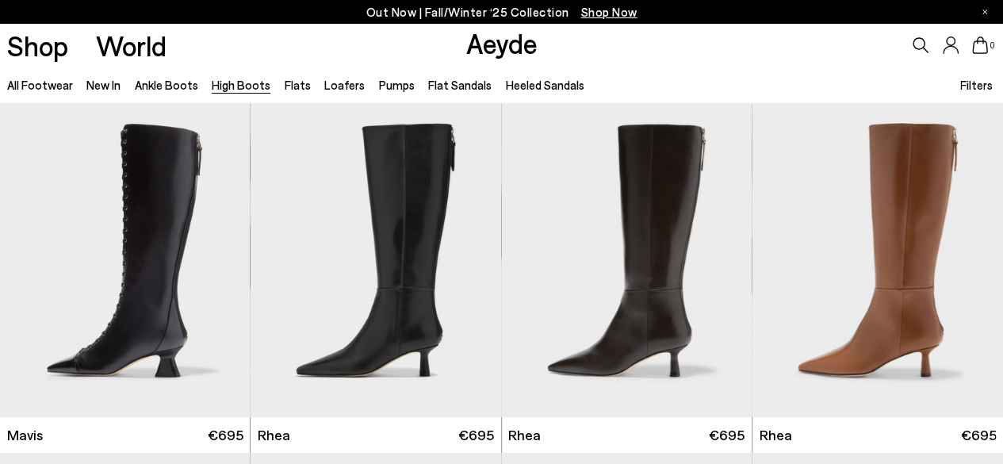
click at [301, 89] on li "Flats" at bounding box center [298, 85] width 26 height 21
click at [297, 89] on link "Flats" at bounding box center [298, 85] width 26 height 14
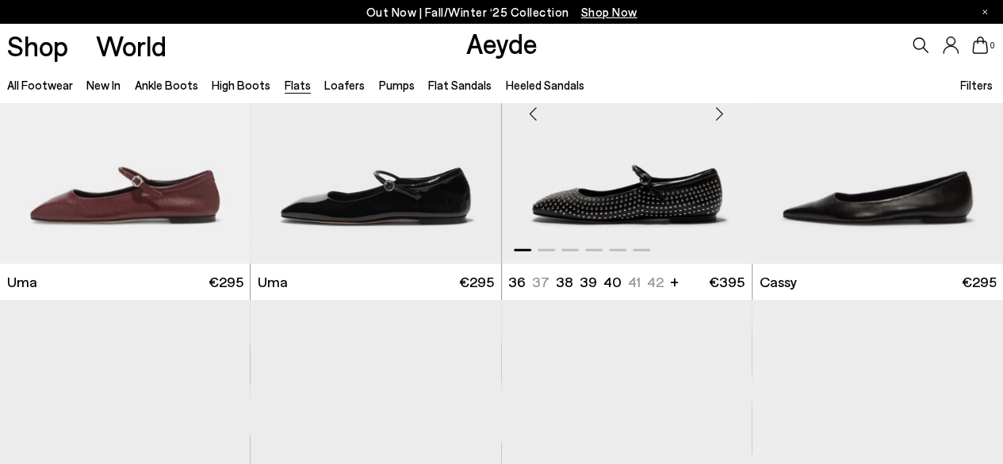
scroll to position [1825, 0]
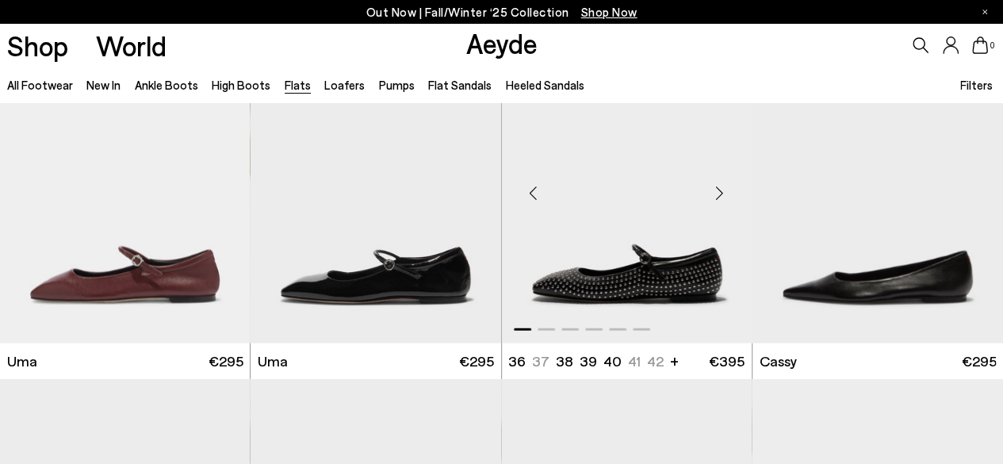
click at [723, 194] on div "Next slide" at bounding box center [720, 193] width 48 height 48
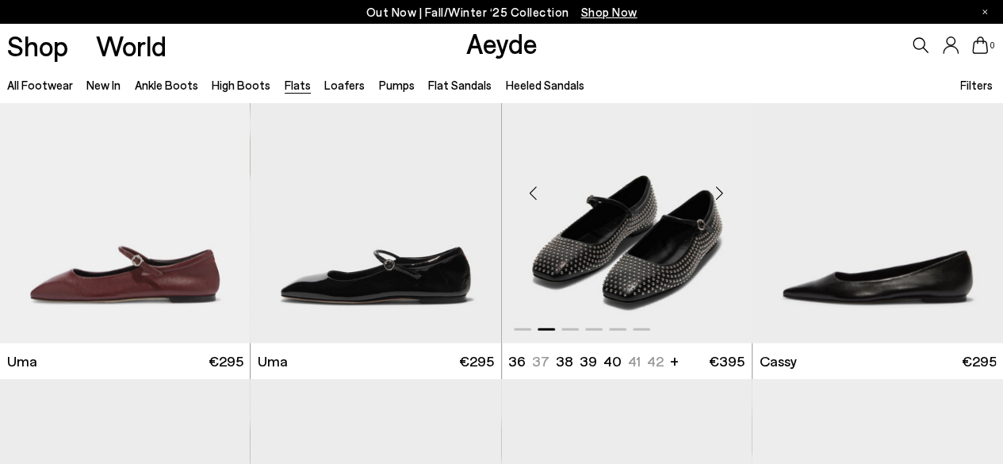
click at [723, 194] on div "Next slide" at bounding box center [720, 193] width 48 height 48
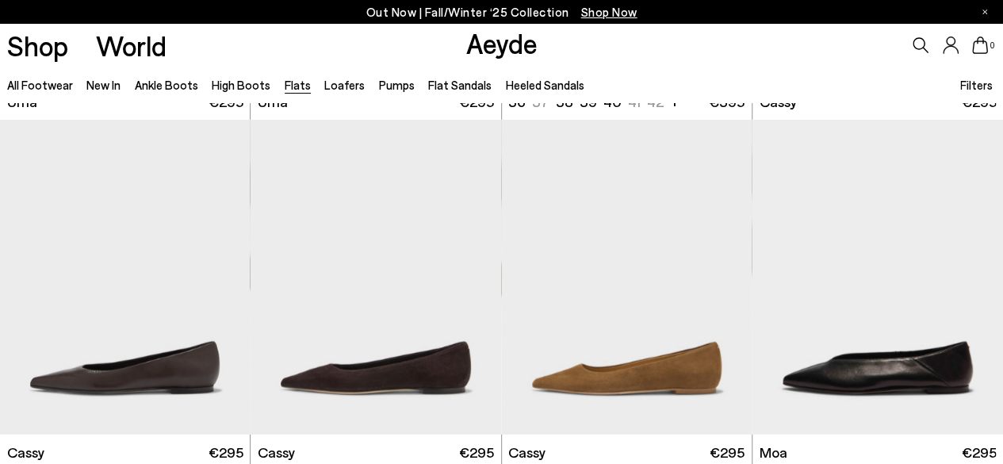
scroll to position [2142, 0]
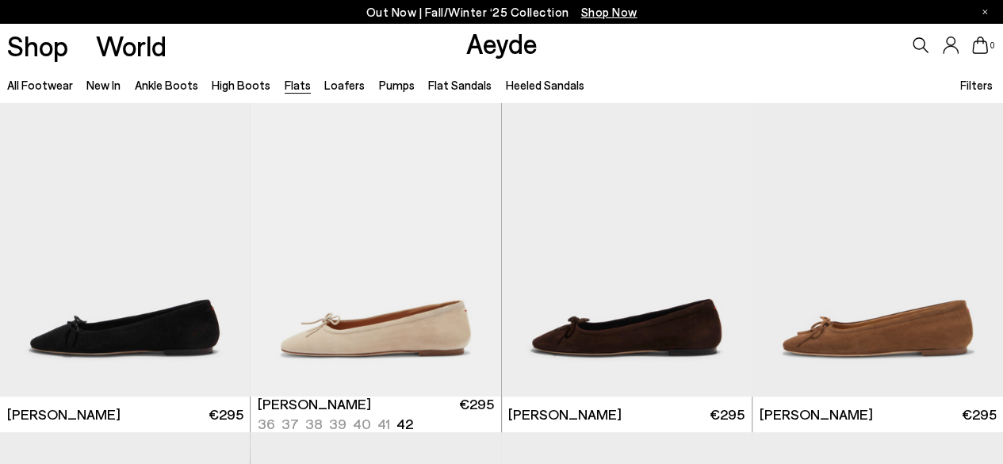
scroll to position [3245, 0]
